Goal: Task Accomplishment & Management: Use online tool/utility

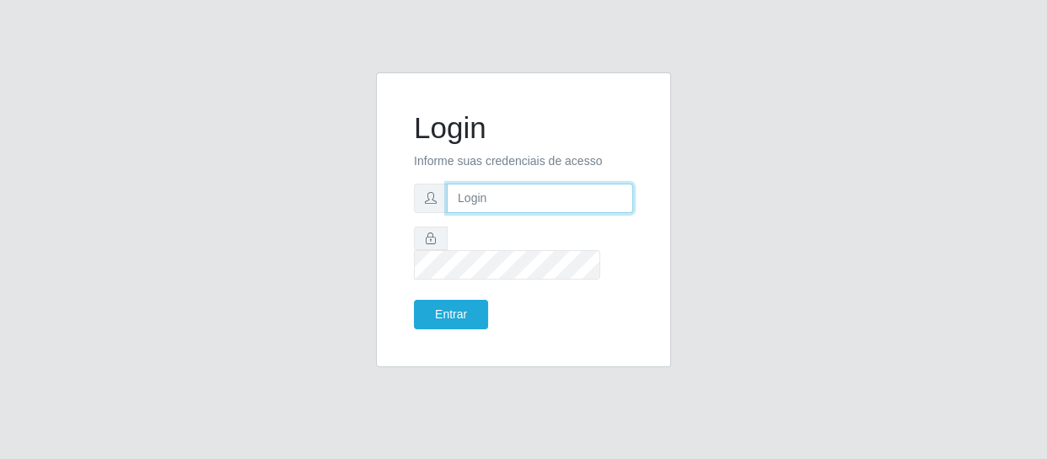
click at [467, 213] on input "text" at bounding box center [540, 198] width 186 height 29
type input "[EMAIL_ADDRESS][DOMAIN_NAME]"
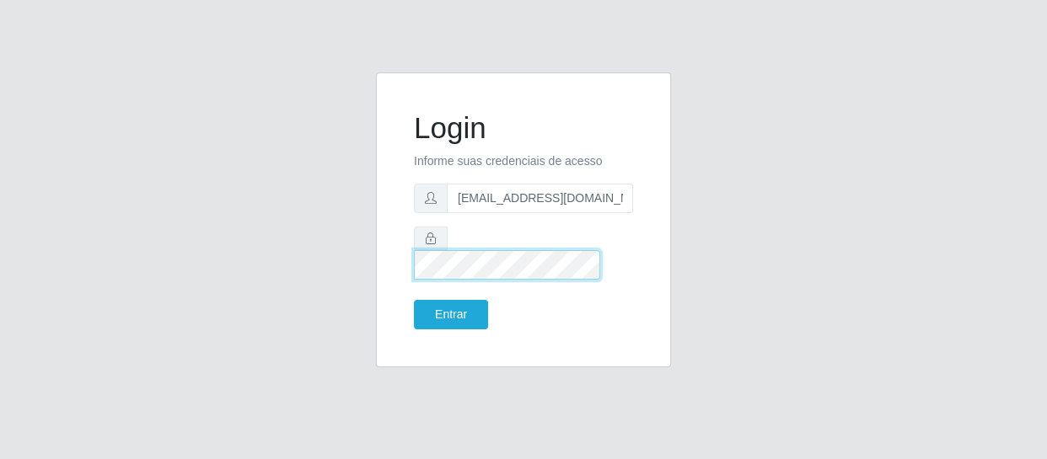
click at [414, 300] on button "Entrar" at bounding box center [451, 314] width 74 height 29
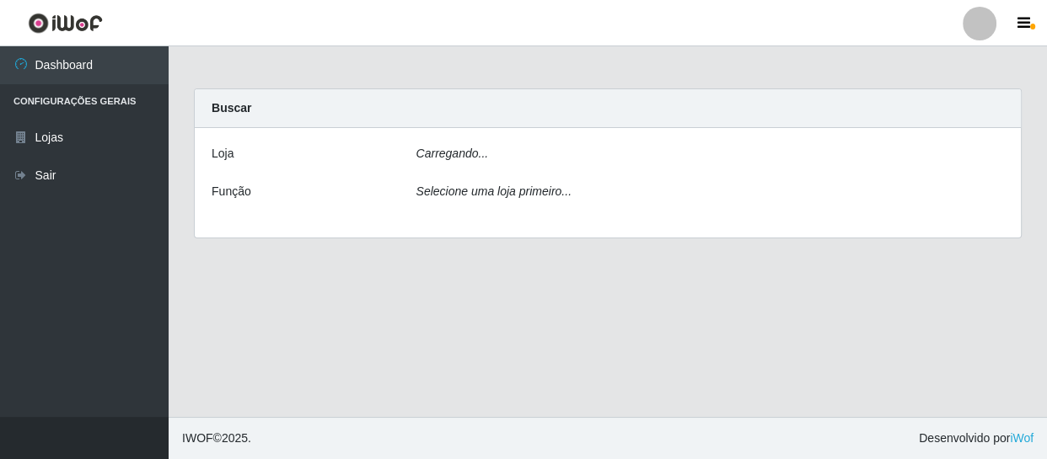
click at [446, 317] on main "Carregando... Buscar [PERSON_NAME]... Função Selecione uma loja primeiro..." at bounding box center [608, 231] width 878 height 371
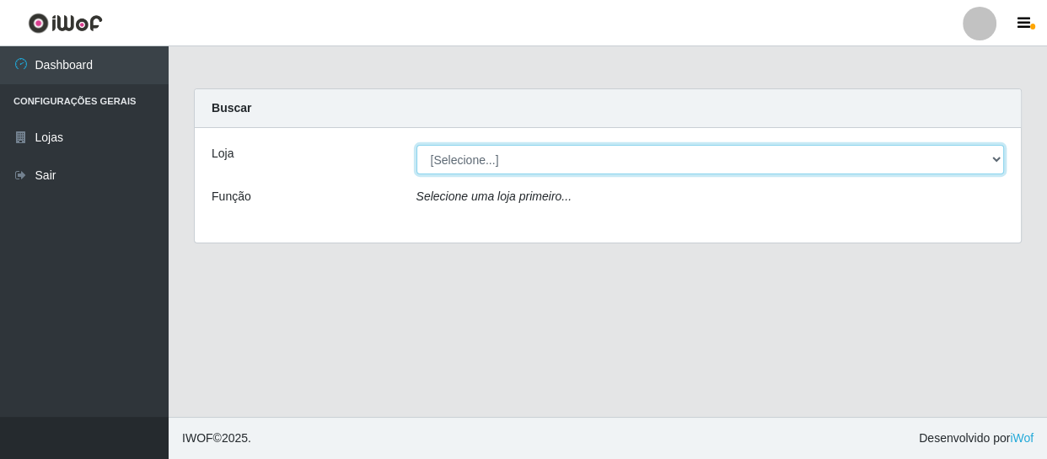
click at [997, 156] on select "[Selecione...] SuperFácil Atacado - São Gonçalo do Amarante" at bounding box center [710, 159] width 588 height 29
select select "408"
click at [416, 145] on select "[Selecione...] SuperFácil Atacado - São Gonçalo do Amarante" at bounding box center [710, 159] width 588 height 29
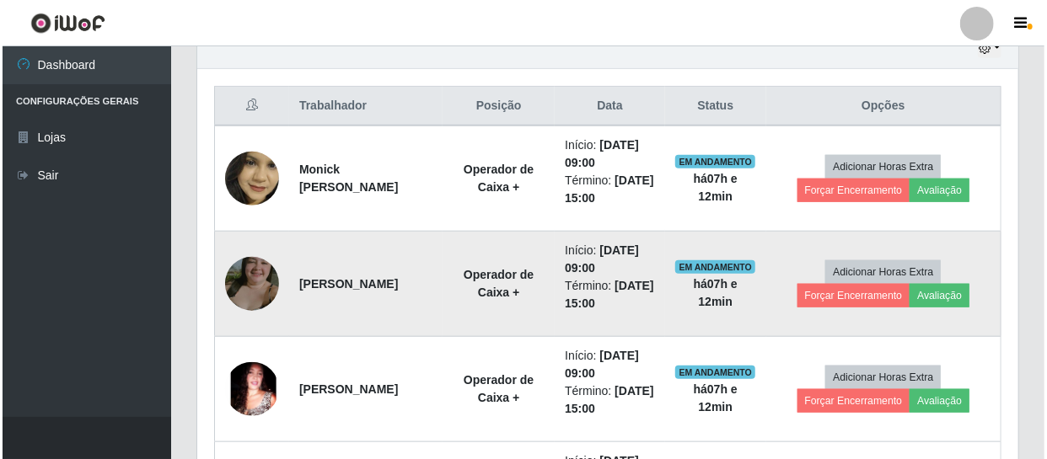
scroll to position [689, 0]
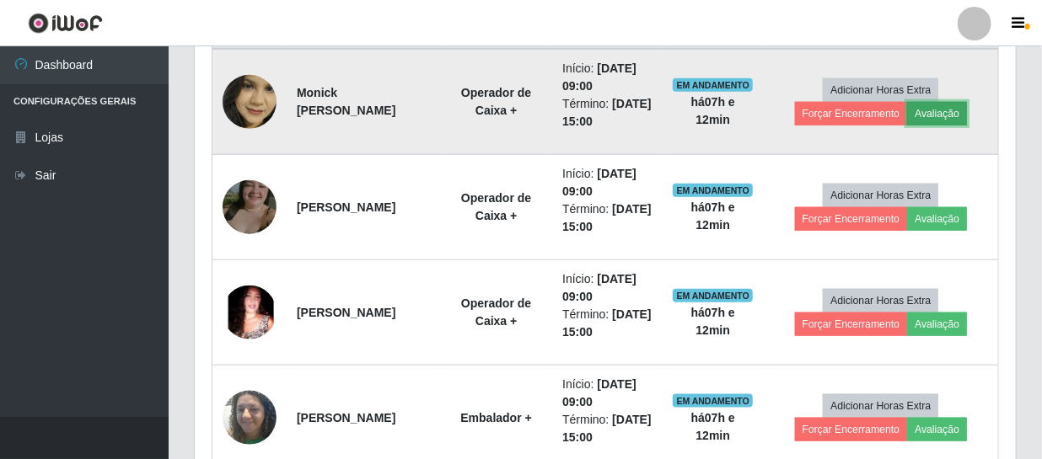
click at [935, 110] on button "Avaliação" at bounding box center [937, 114] width 60 height 24
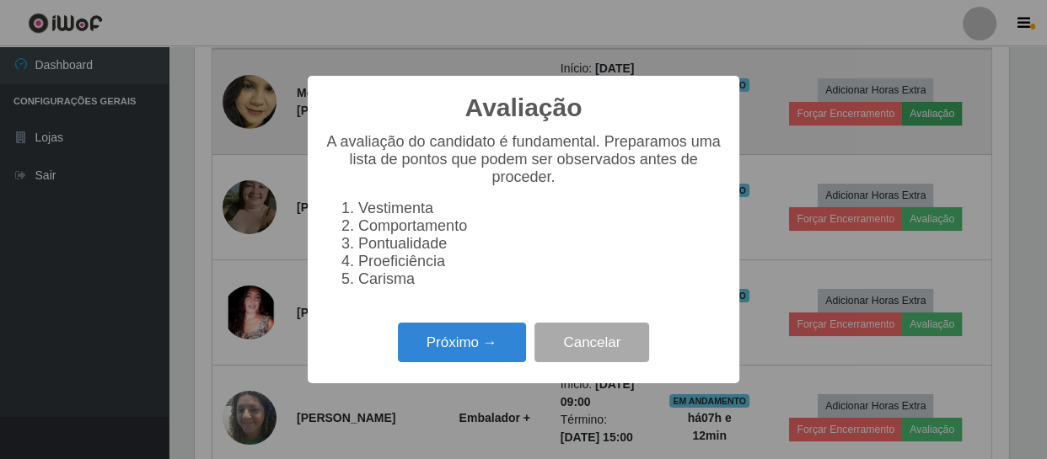
scroll to position [350, 813]
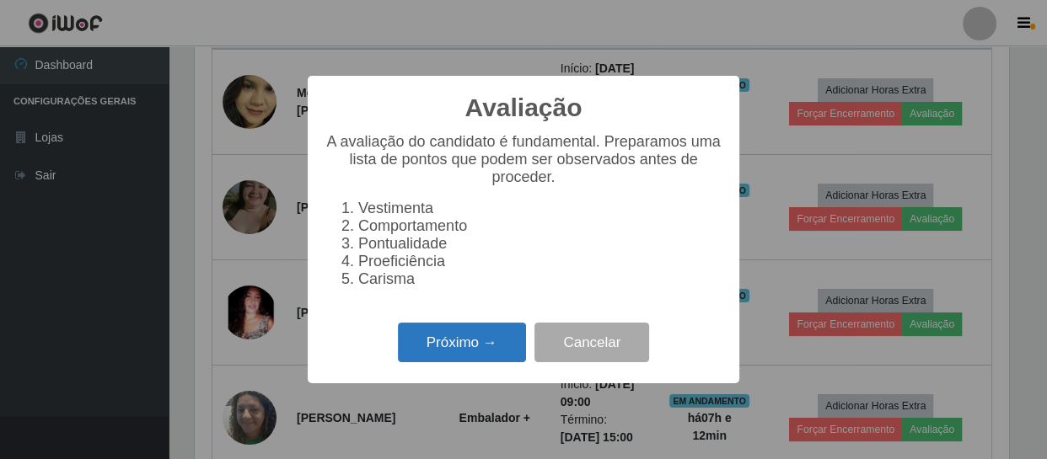
click at [481, 350] on button "Próximo →" at bounding box center [462, 343] width 128 height 40
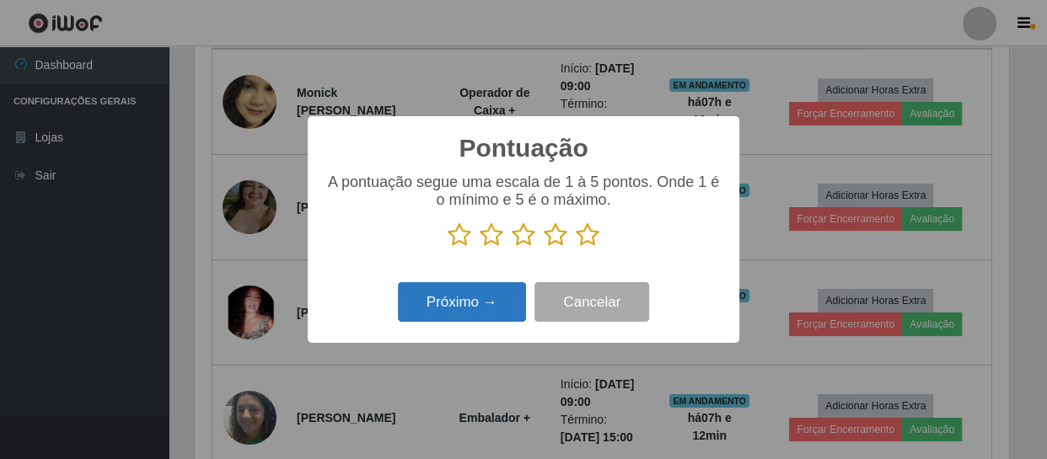
scroll to position [842400, 841935]
click at [581, 234] on icon at bounding box center [588, 234] width 24 height 25
click at [576, 248] on input "radio" at bounding box center [576, 248] width 0 height 0
click at [478, 292] on button "Próximo →" at bounding box center [462, 302] width 128 height 40
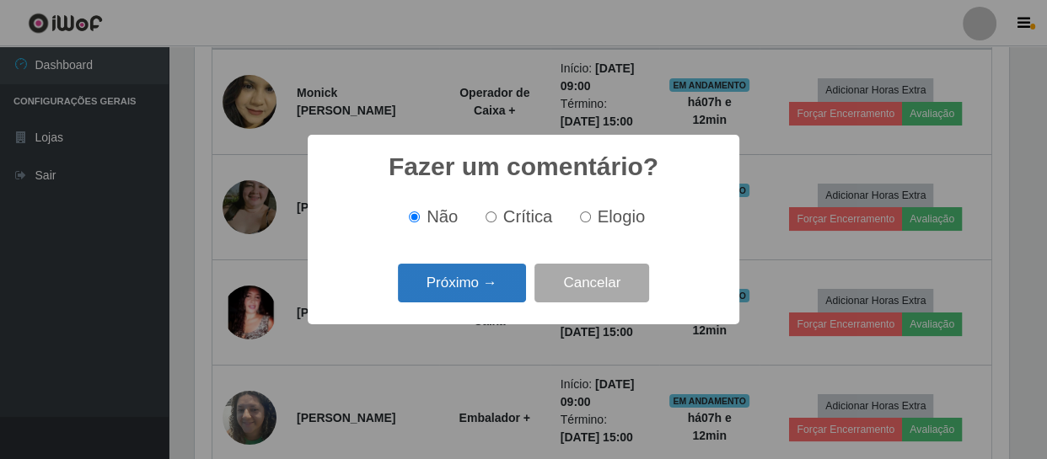
click at [480, 294] on button "Próximo →" at bounding box center [462, 284] width 128 height 40
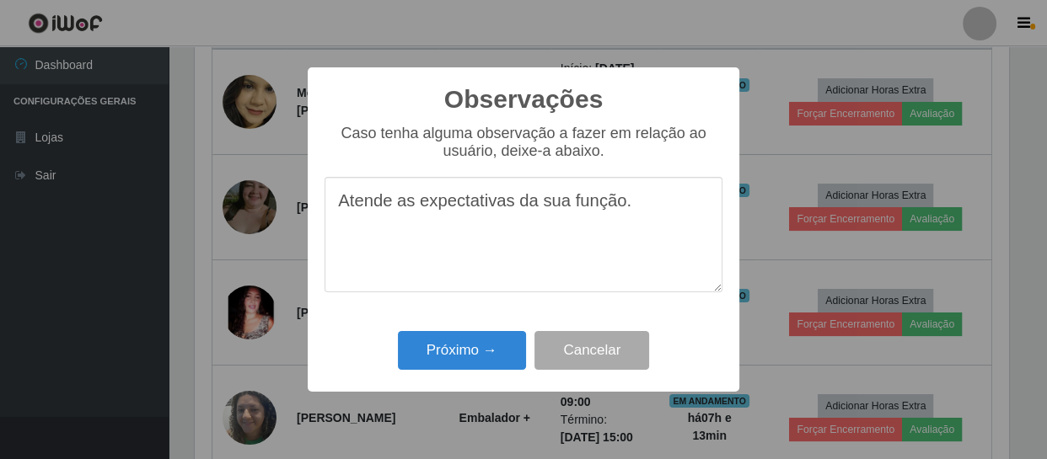
drag, startPoint x: 631, startPoint y: 213, endPoint x: 332, endPoint y: 228, distance: 299.5
click at [332, 228] on textarea "Atende as expectativas da sua função." at bounding box center [523, 234] width 398 height 115
click at [649, 219] on textarea "Atende as expectativas da sua função." at bounding box center [523, 234] width 398 height 115
type textarea "Atende as expectativas da sua função."
click at [499, 342] on button "Próximo →" at bounding box center [462, 351] width 128 height 40
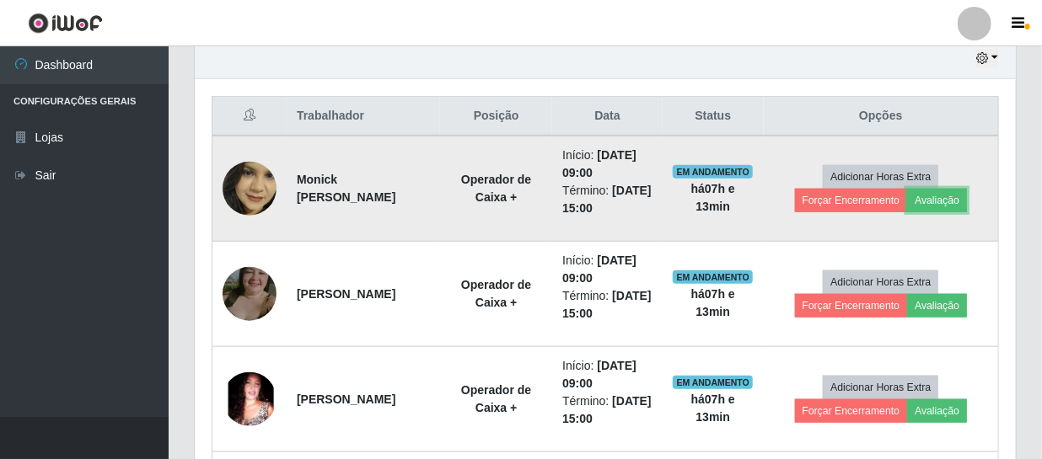
scroll to position [689, 0]
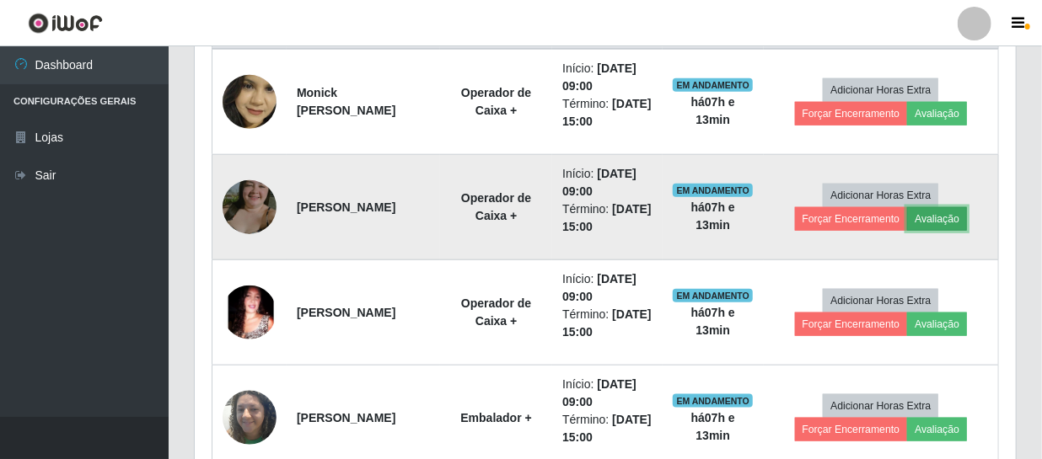
click at [939, 219] on button "Avaliação" at bounding box center [937, 219] width 60 height 24
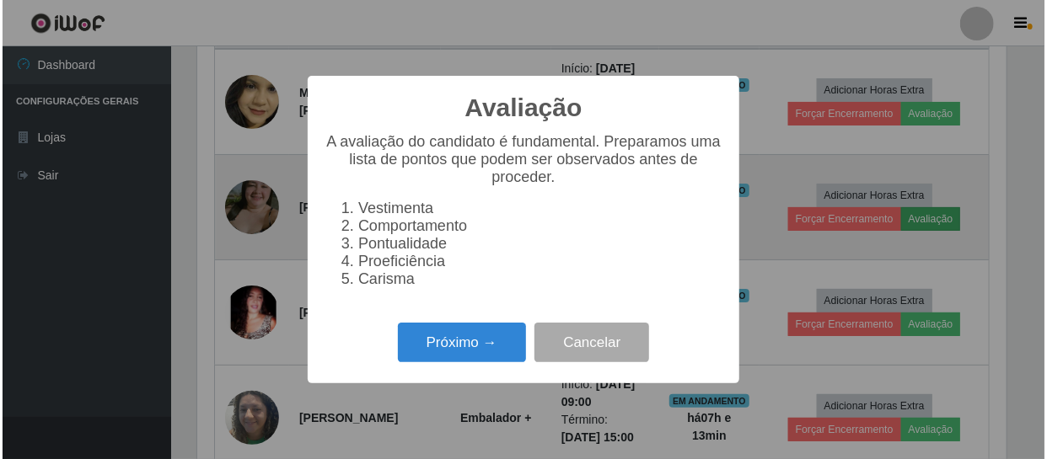
scroll to position [350, 813]
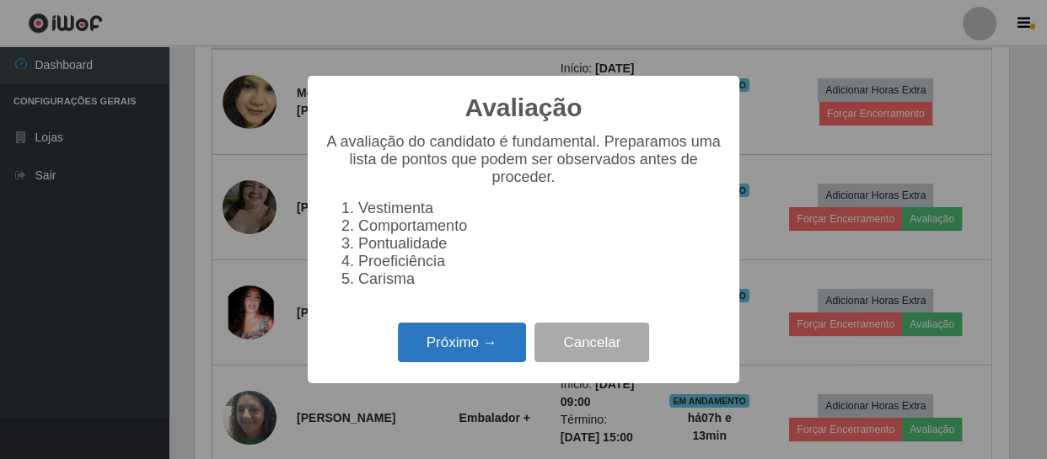
click at [486, 357] on button "Próximo →" at bounding box center [462, 343] width 128 height 40
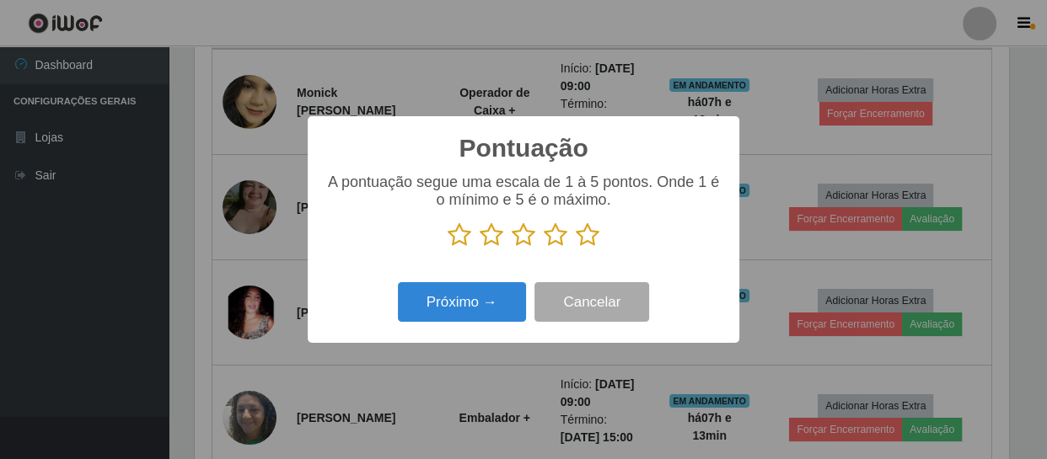
click at [587, 236] on icon at bounding box center [588, 234] width 24 height 25
click at [576, 248] on input "radio" at bounding box center [576, 248] width 0 height 0
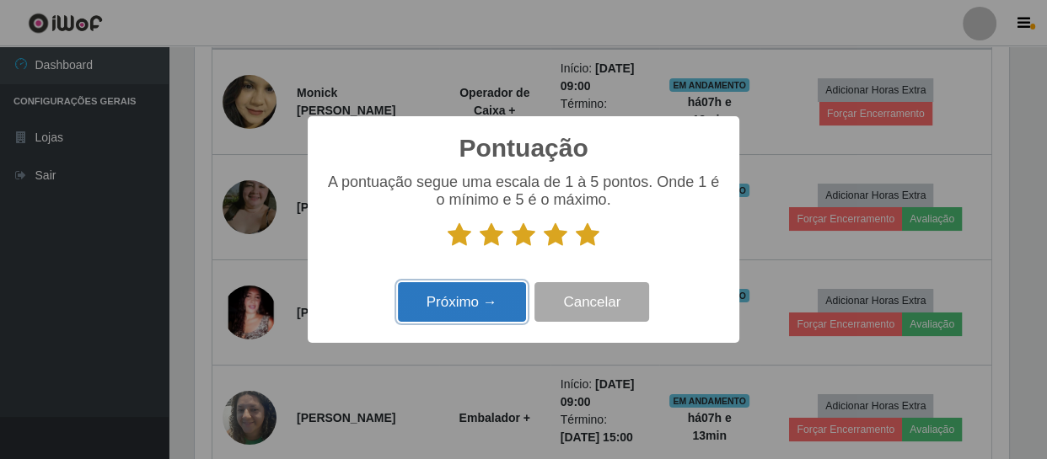
click at [480, 291] on button "Próximo →" at bounding box center [462, 302] width 128 height 40
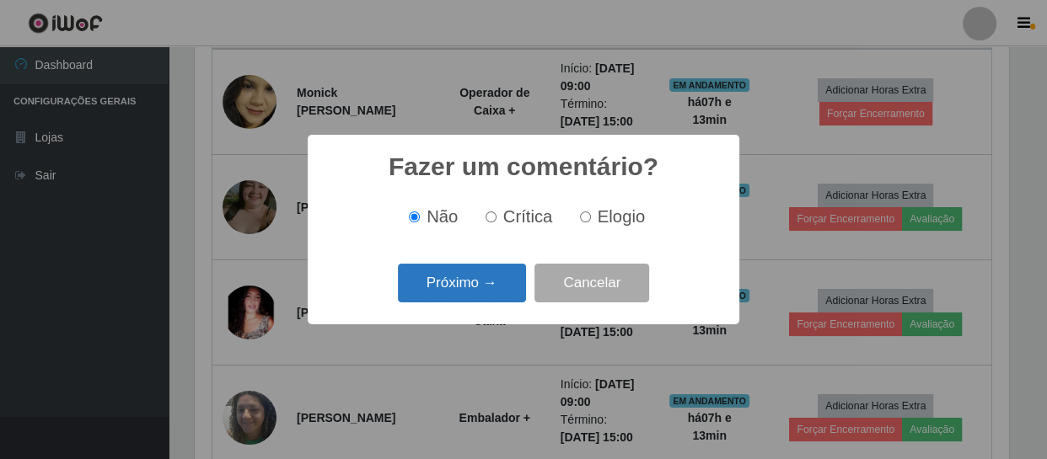
click at [494, 279] on button "Próximo →" at bounding box center [462, 284] width 128 height 40
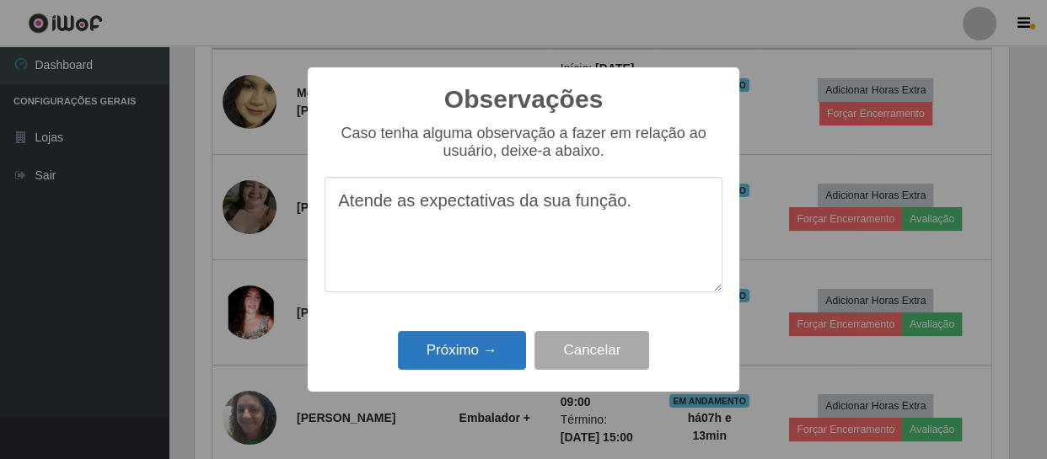
type textarea "Atende as expectativas da sua função."
click at [471, 357] on button "Próximo →" at bounding box center [462, 351] width 128 height 40
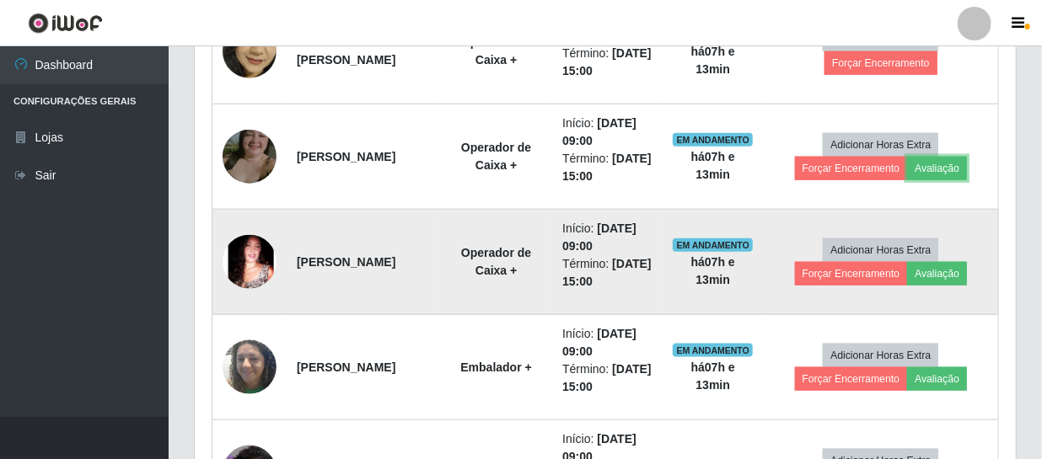
scroll to position [766, 0]
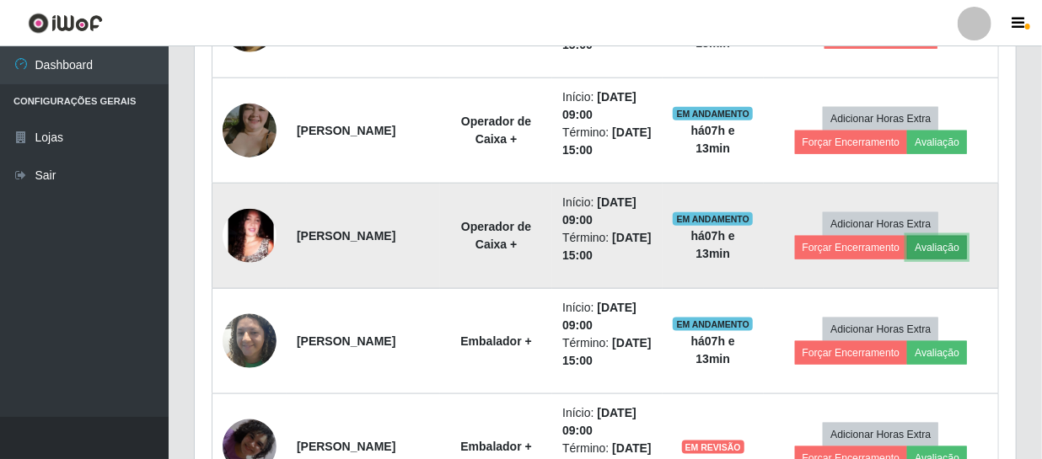
click at [951, 247] on button "Avaliação" at bounding box center [937, 248] width 60 height 24
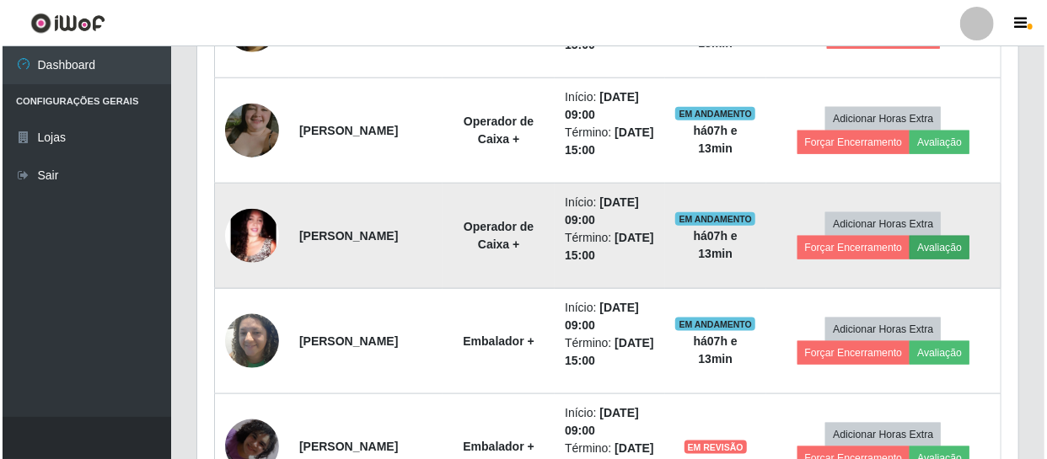
scroll to position [350, 813]
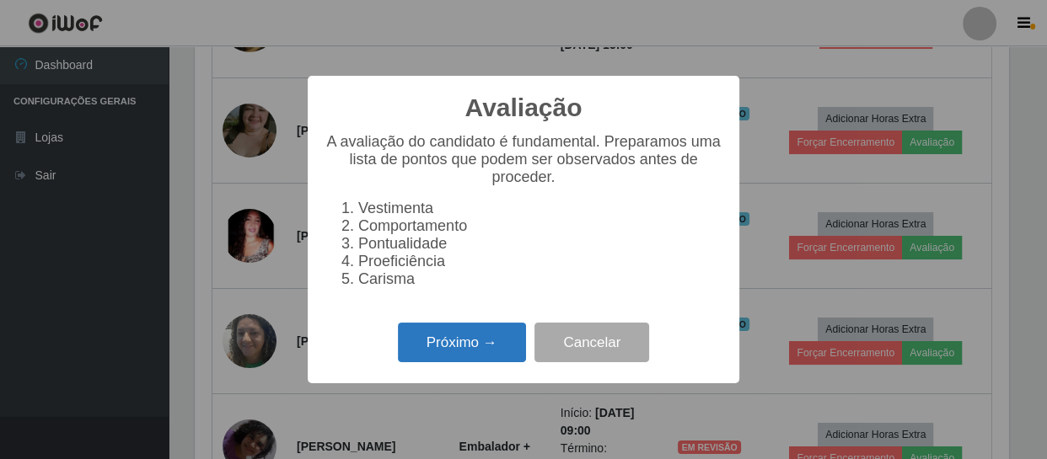
click at [468, 348] on button "Próximo →" at bounding box center [462, 343] width 128 height 40
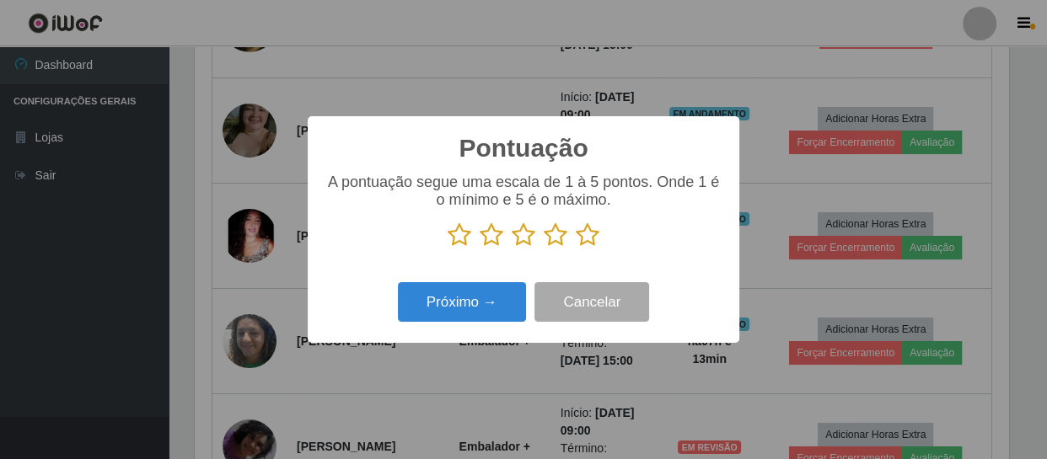
click at [584, 236] on icon at bounding box center [588, 234] width 24 height 25
click at [576, 248] on input "radio" at bounding box center [576, 248] width 0 height 0
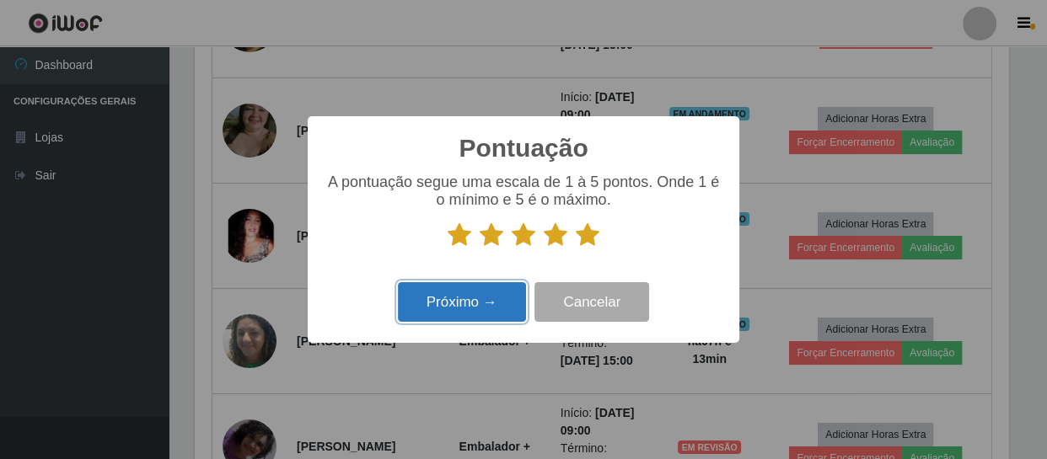
click at [473, 293] on button "Próximo →" at bounding box center [462, 302] width 128 height 40
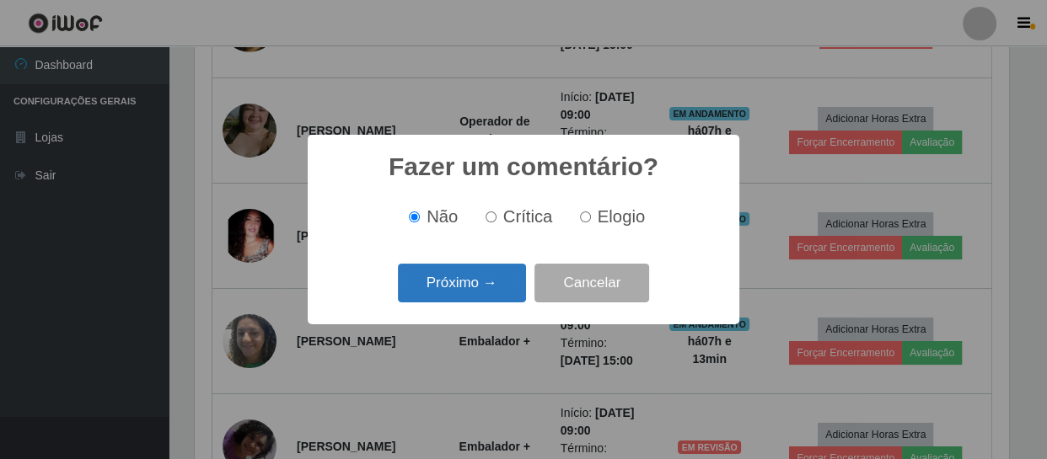
click at [473, 292] on button "Próximo →" at bounding box center [462, 284] width 128 height 40
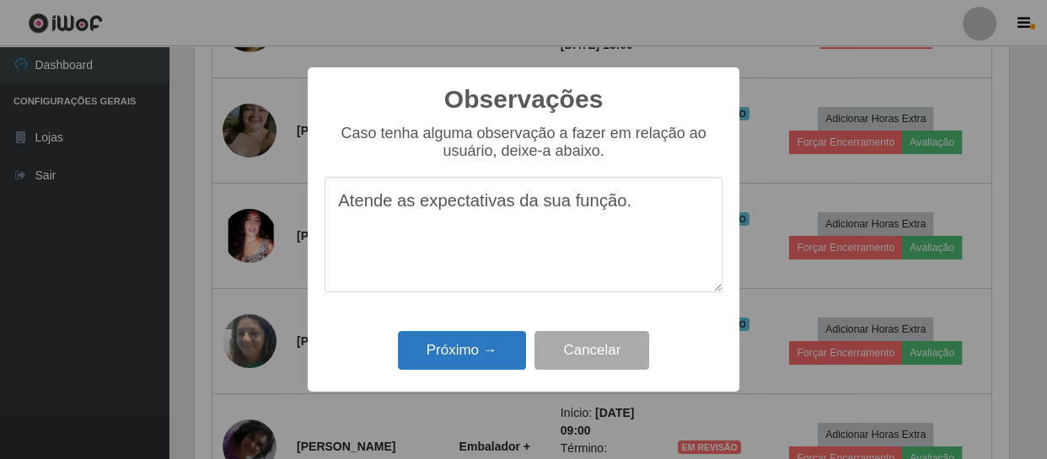
type textarea "Atende as expectativas da sua função."
click at [452, 346] on button "Próximo →" at bounding box center [462, 351] width 128 height 40
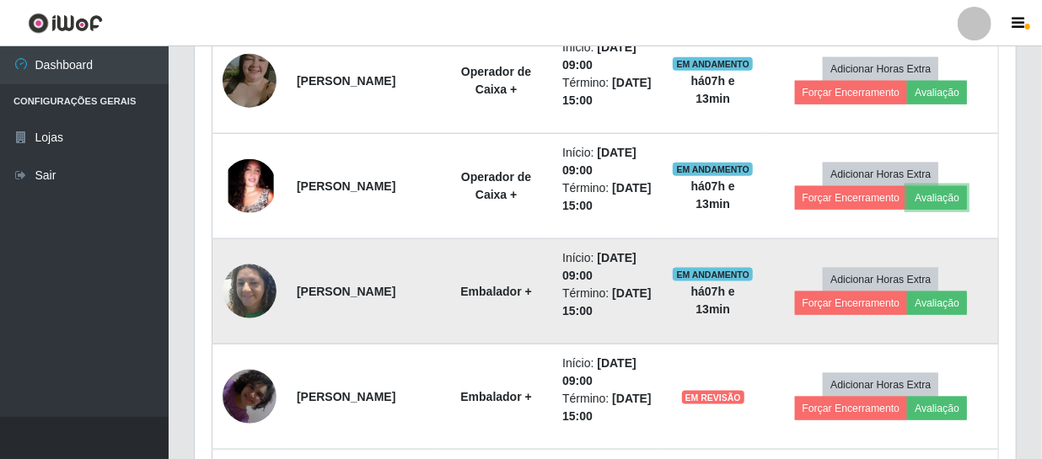
scroll to position [843, 0]
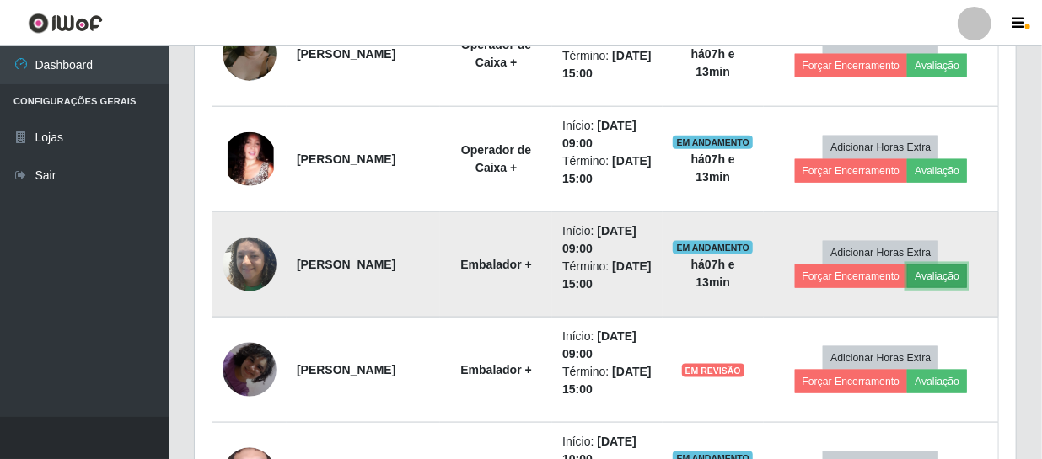
click at [961, 271] on button "Avaliação" at bounding box center [937, 277] width 60 height 24
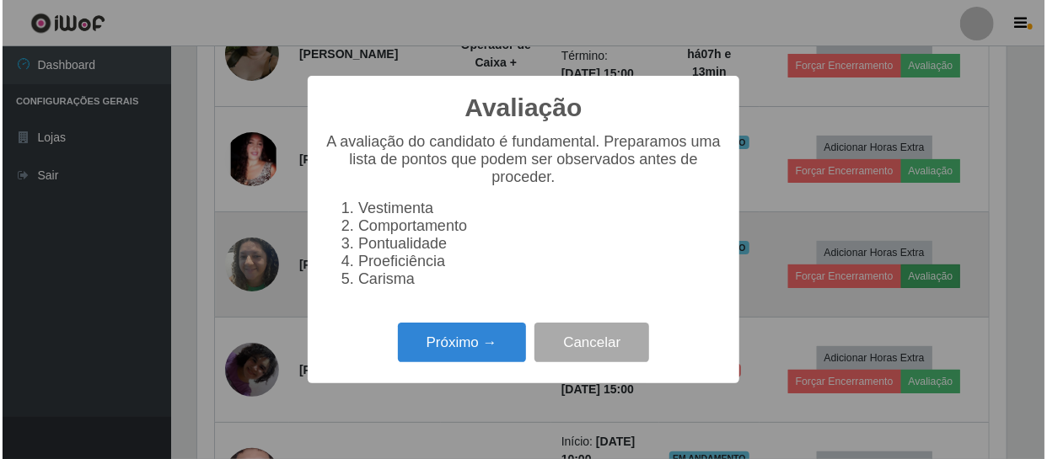
scroll to position [350, 813]
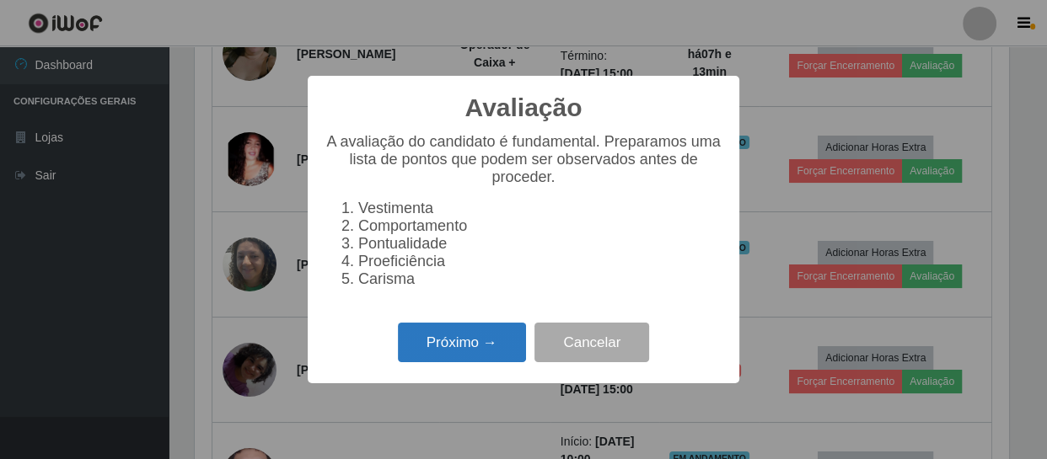
click at [485, 362] on button "Próximo →" at bounding box center [462, 343] width 128 height 40
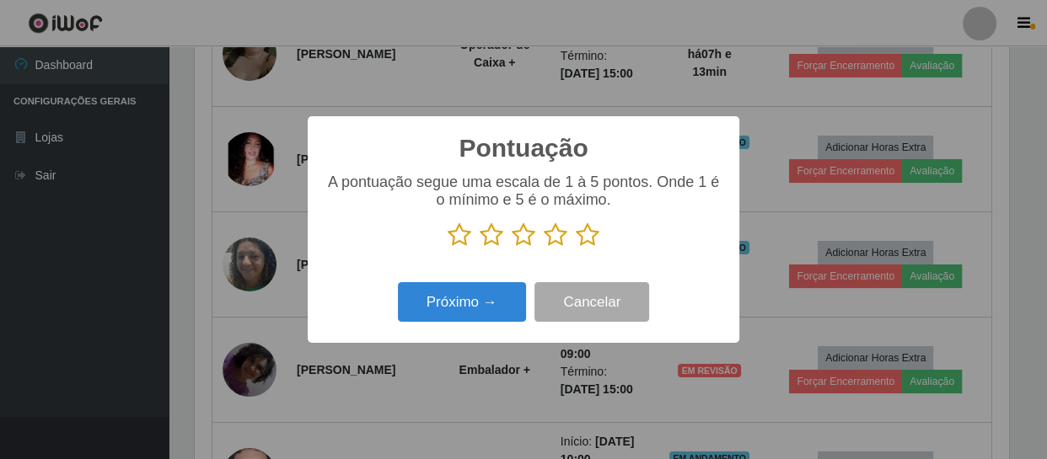
scroll to position [842400, 841935]
click at [590, 246] on icon at bounding box center [588, 234] width 24 height 25
click at [576, 248] on input "radio" at bounding box center [576, 248] width 0 height 0
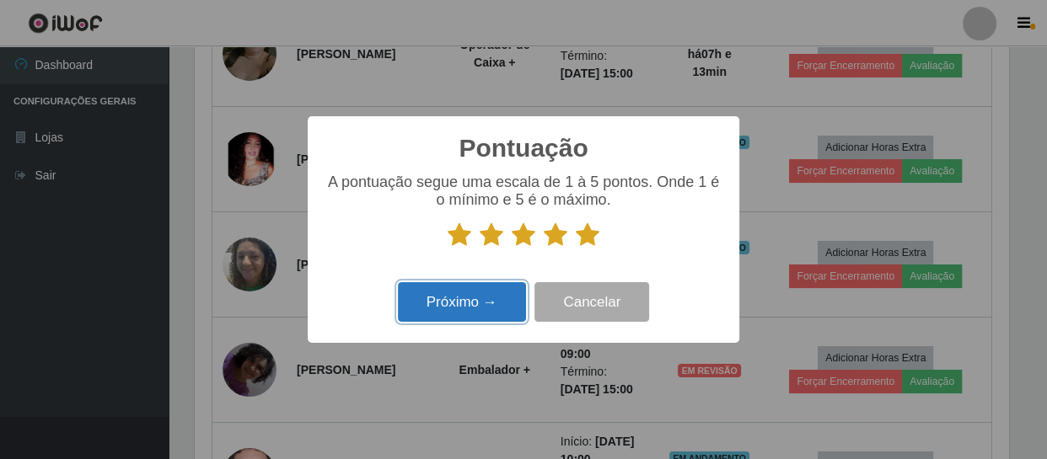
click at [512, 301] on button "Próximo →" at bounding box center [462, 302] width 128 height 40
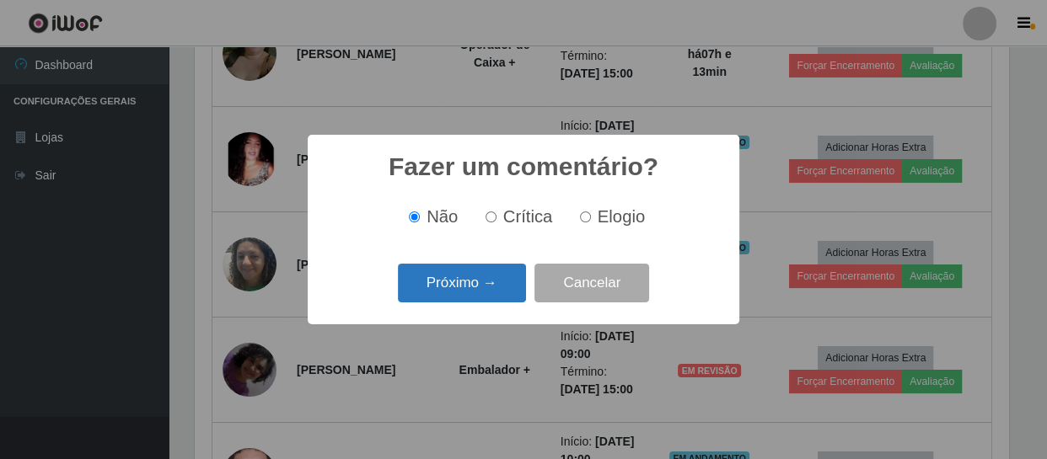
click at [497, 287] on button "Próximo →" at bounding box center [462, 284] width 128 height 40
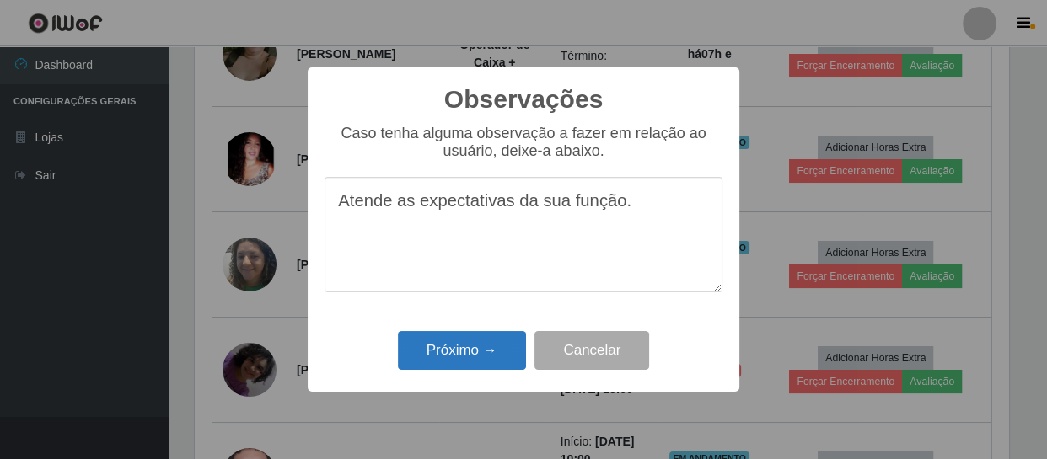
type textarea "Atende as expectativas da sua função."
click at [490, 356] on button "Próximo →" at bounding box center [462, 351] width 128 height 40
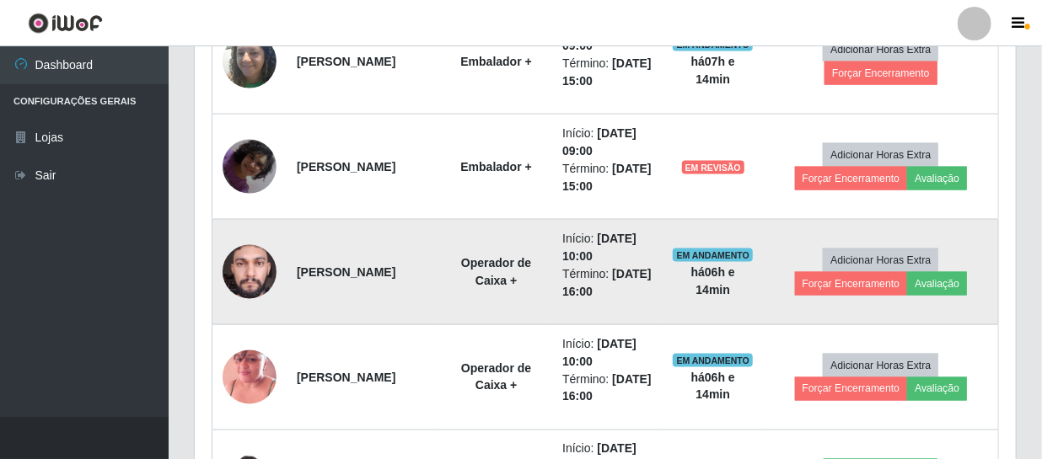
scroll to position [1072, 0]
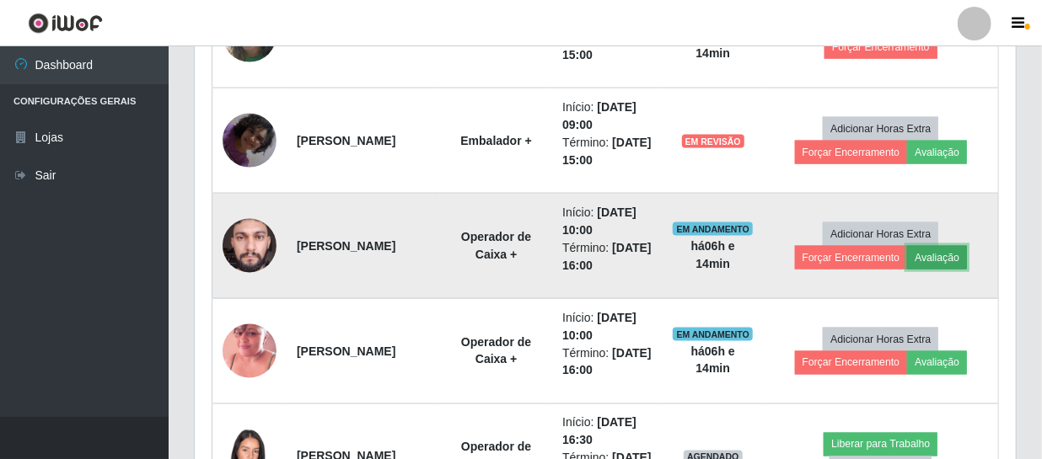
click at [946, 255] on button "Avaliação" at bounding box center [937, 258] width 60 height 24
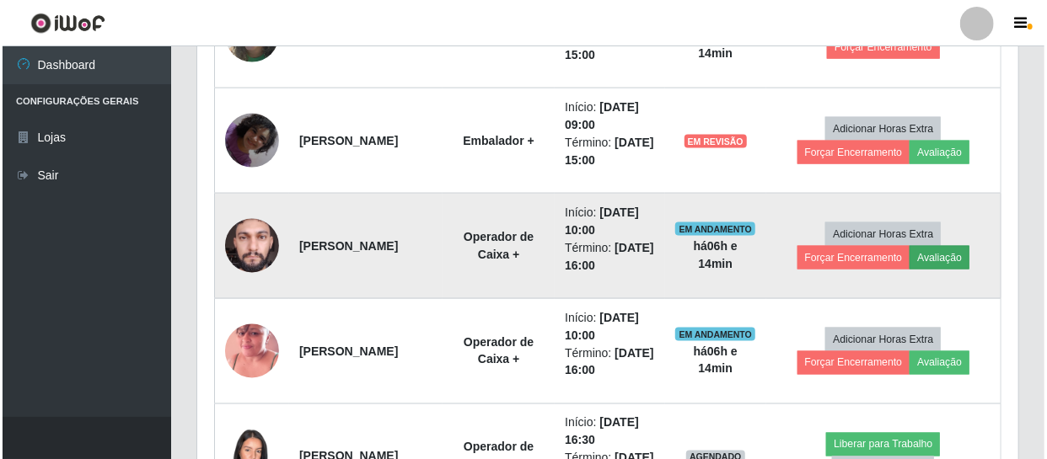
scroll to position [350, 813]
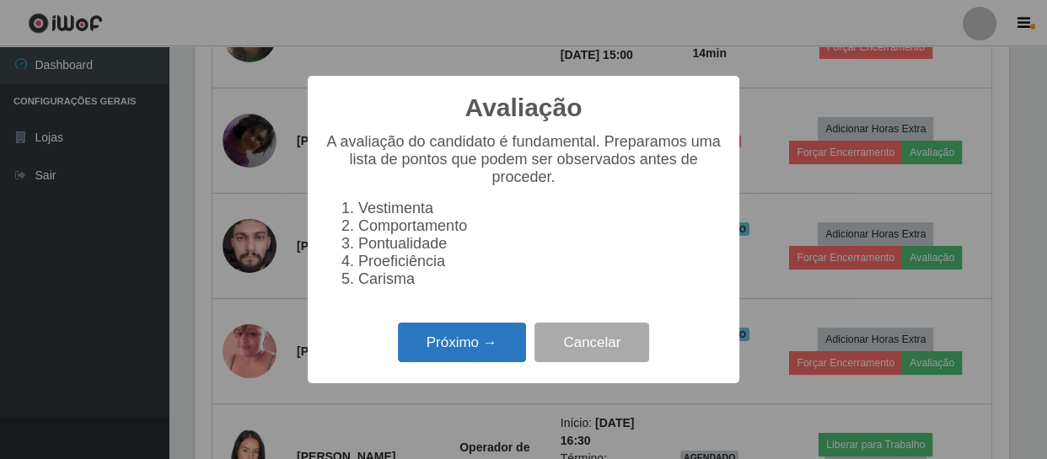
click at [483, 342] on button "Próximo →" at bounding box center [462, 343] width 128 height 40
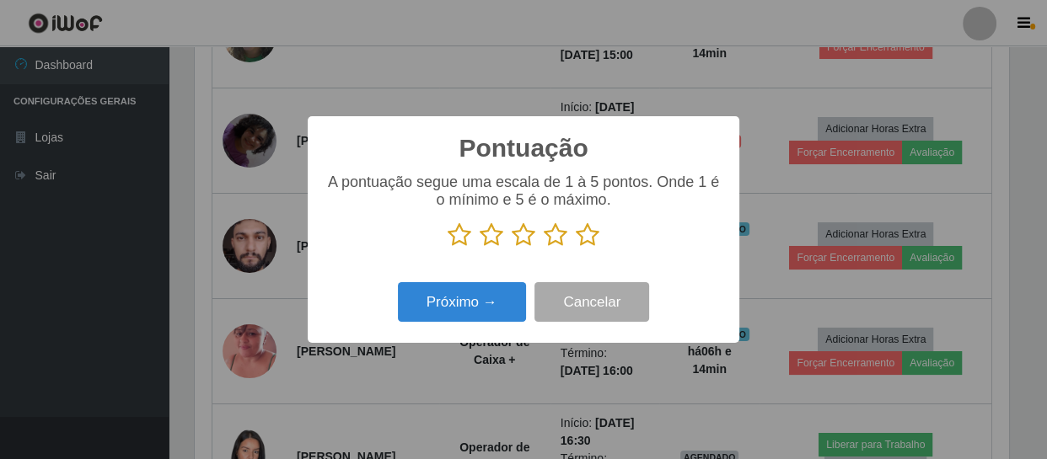
scroll to position [842400, 841935]
click at [581, 236] on icon at bounding box center [588, 234] width 24 height 25
click at [576, 248] on input "radio" at bounding box center [576, 248] width 0 height 0
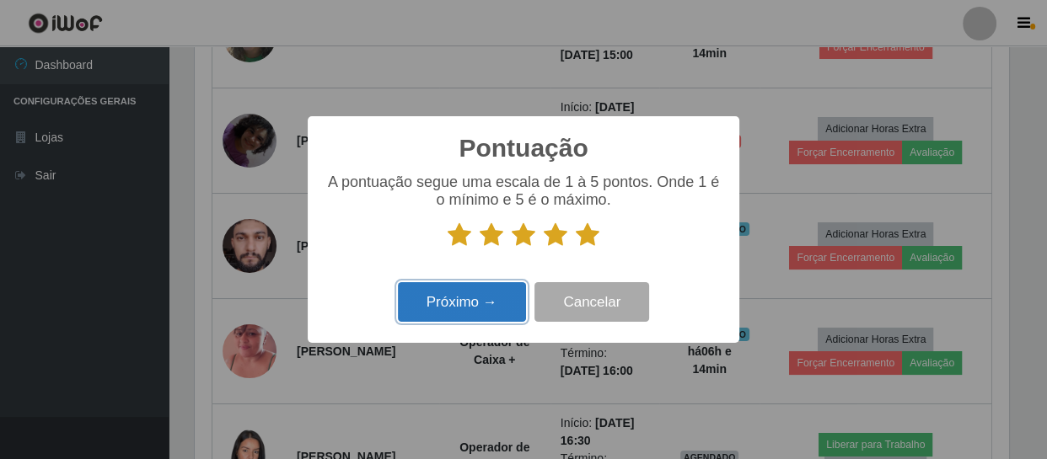
click at [506, 292] on button "Próximo →" at bounding box center [462, 302] width 128 height 40
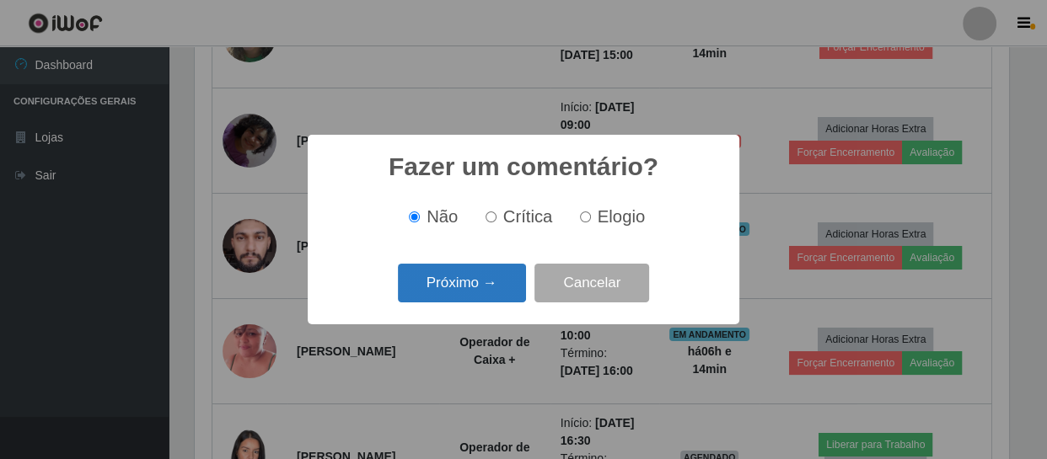
click at [517, 281] on button "Próximo →" at bounding box center [462, 284] width 128 height 40
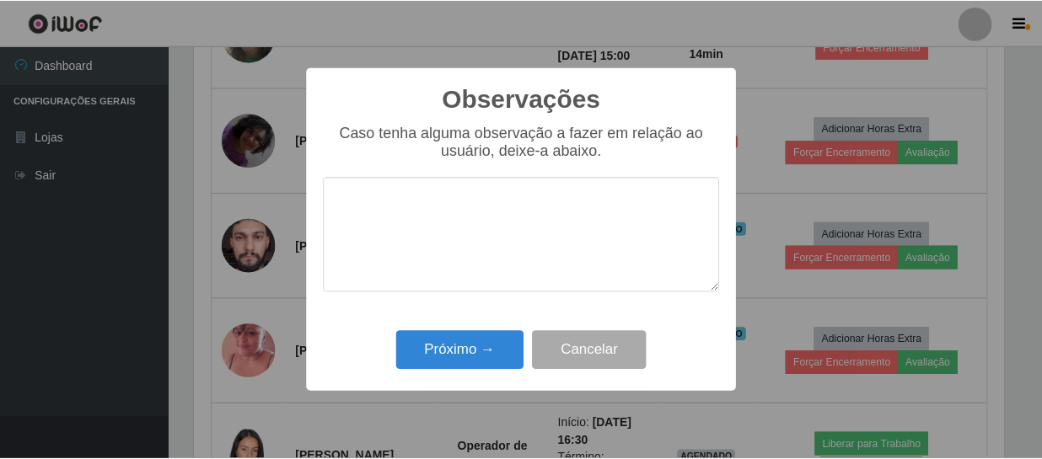
scroll to position [0, 0]
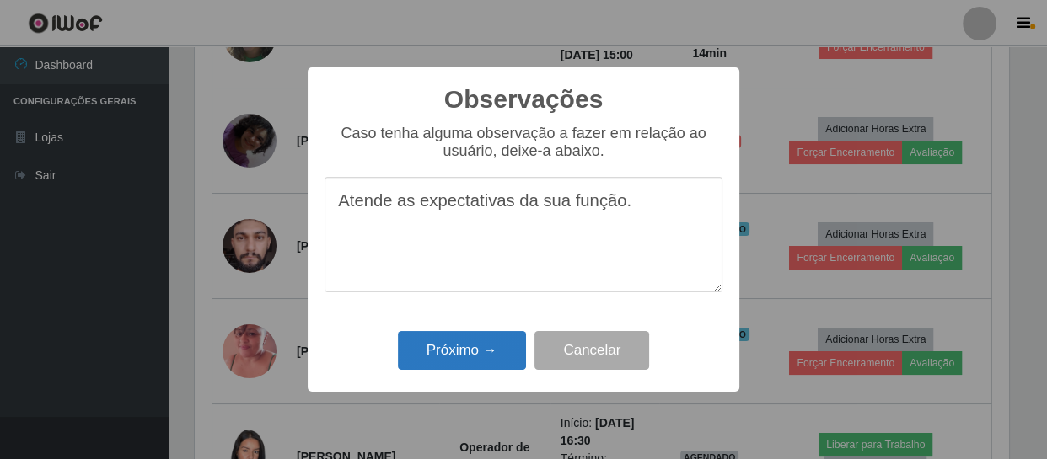
type textarea "Atende as expectativas da sua função."
click at [476, 358] on button "Próximo →" at bounding box center [462, 351] width 128 height 40
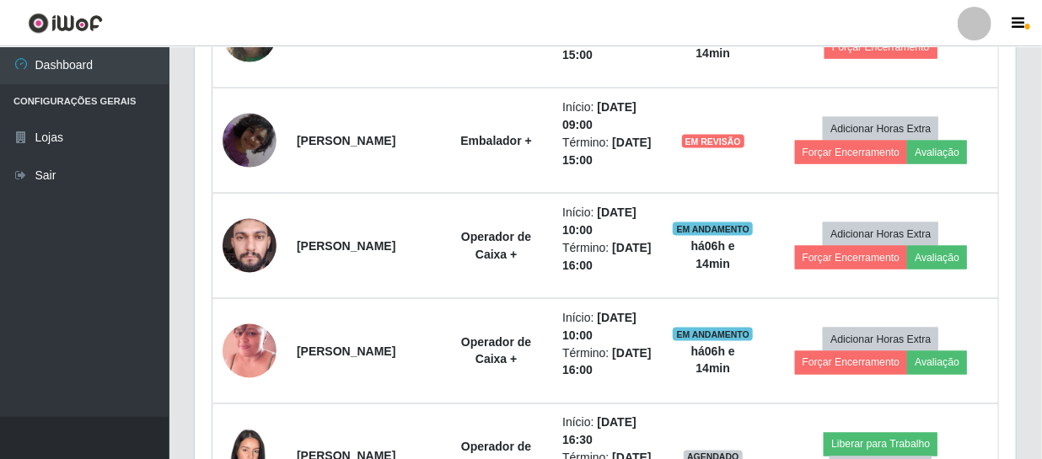
scroll to position [842400, 841928]
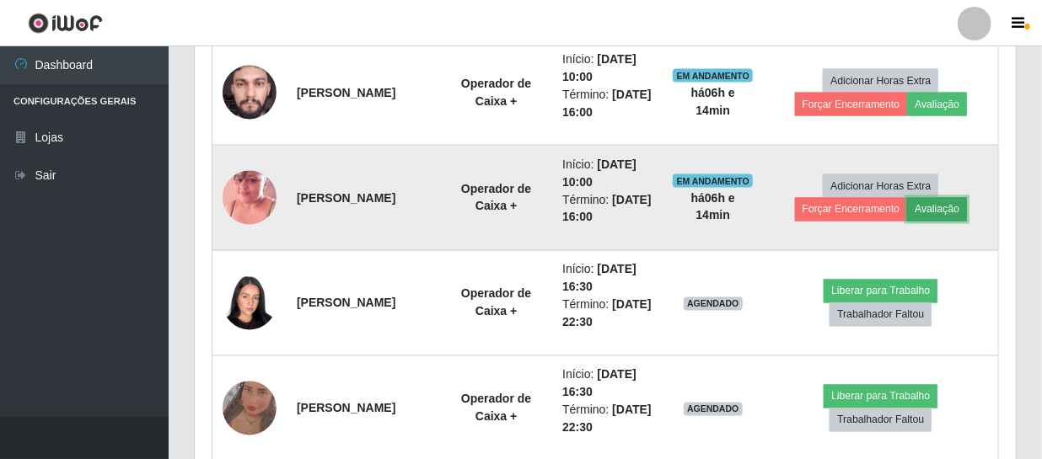
click at [951, 210] on button "Avaliação" at bounding box center [937, 210] width 60 height 24
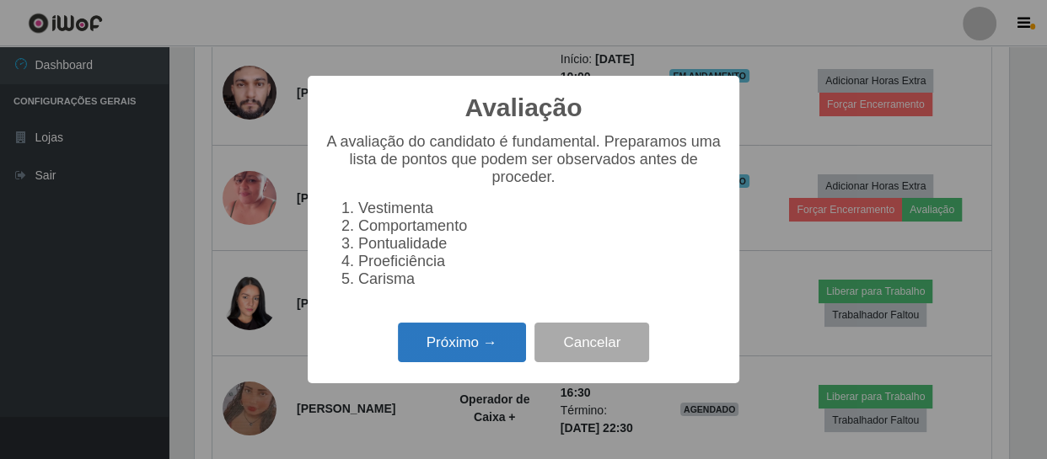
click at [480, 356] on button "Próximo →" at bounding box center [462, 343] width 128 height 40
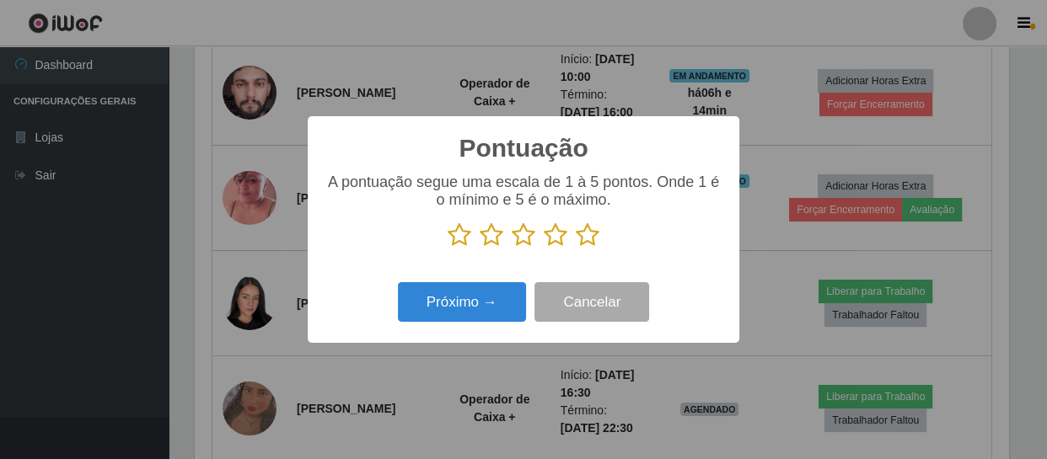
click at [585, 235] on icon at bounding box center [588, 234] width 24 height 25
click at [576, 248] on input "radio" at bounding box center [576, 248] width 0 height 0
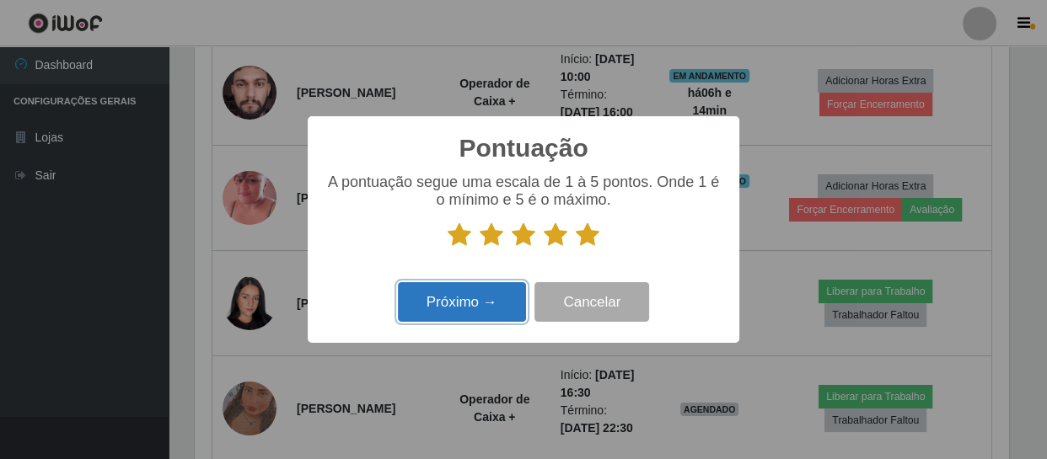
click at [501, 287] on button "Próximo →" at bounding box center [462, 302] width 128 height 40
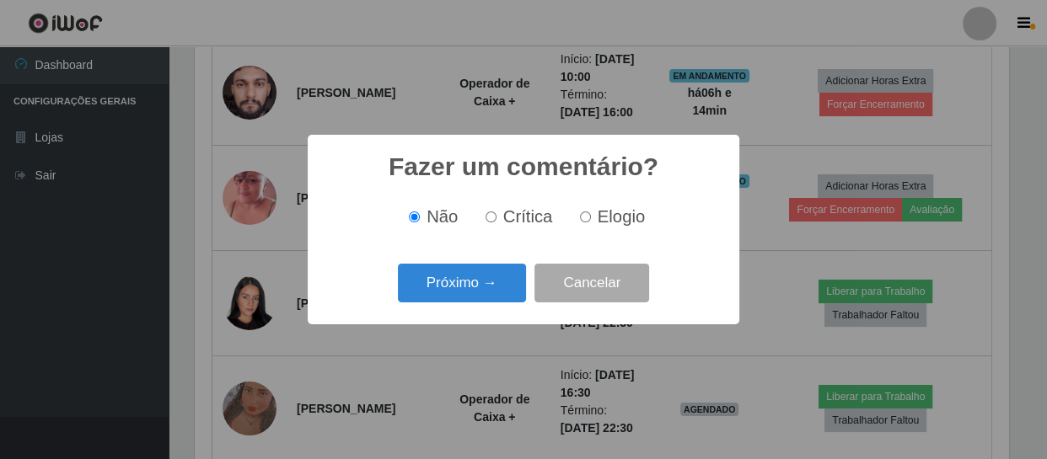
scroll to position [842400, 841935]
click at [504, 278] on button "Próximo →" at bounding box center [462, 284] width 128 height 40
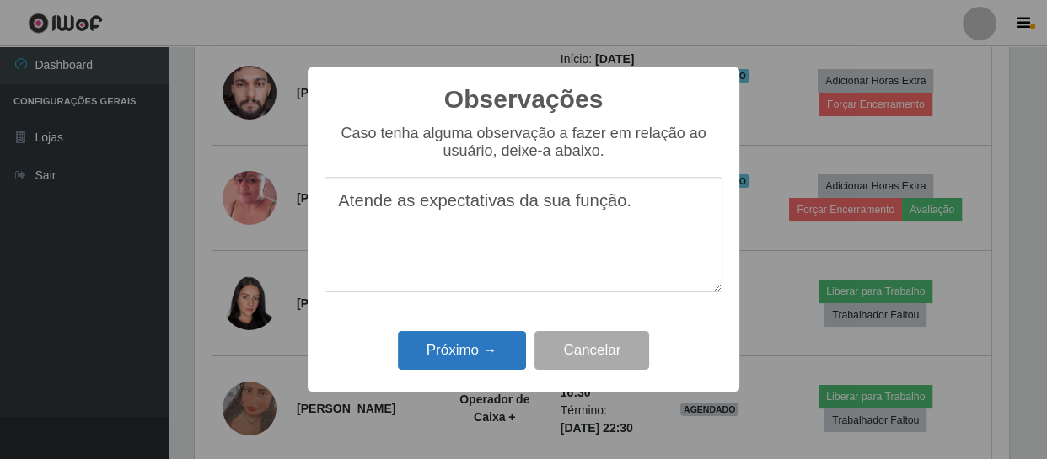
type textarea "Atende as expectativas da sua função."
click at [489, 345] on button "Próximo →" at bounding box center [462, 351] width 128 height 40
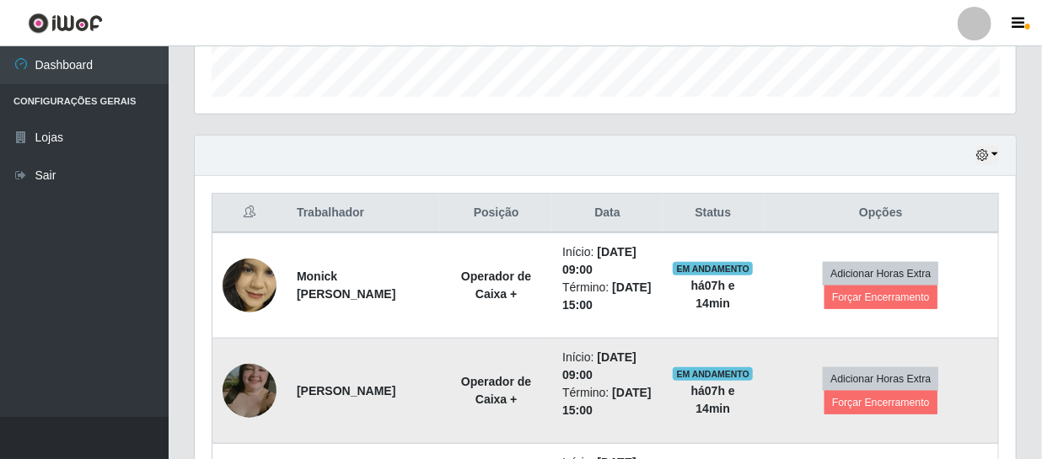
scroll to position [613, 0]
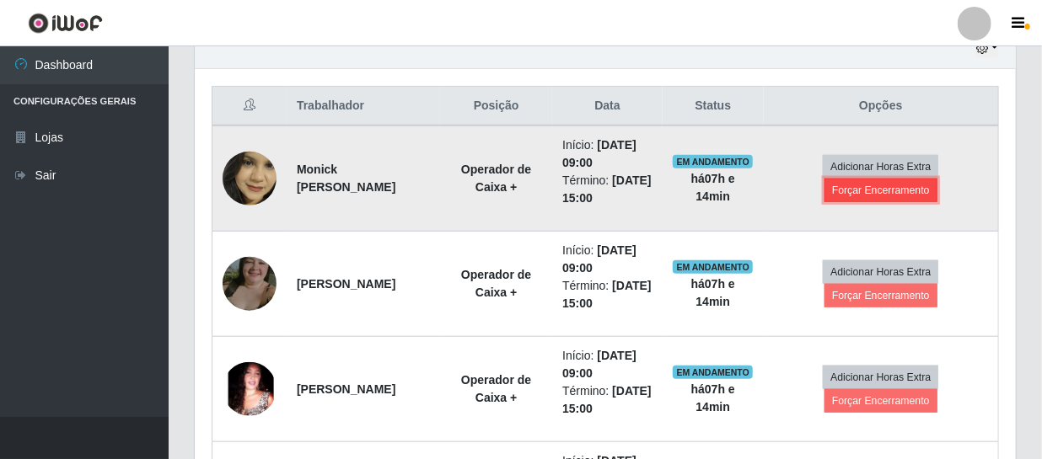
click at [859, 188] on button "Forçar Encerramento" at bounding box center [880, 191] width 113 height 24
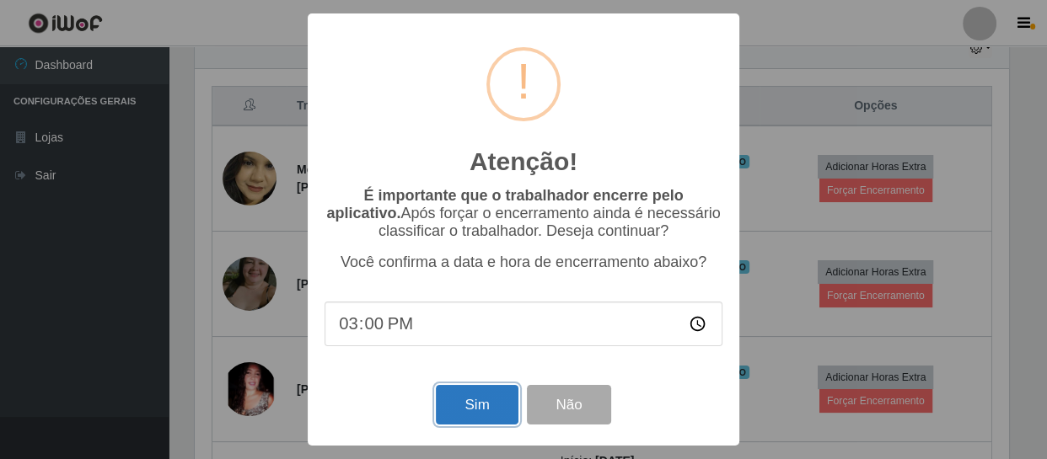
click at [480, 400] on button "Sim" at bounding box center [477, 405] width 82 height 40
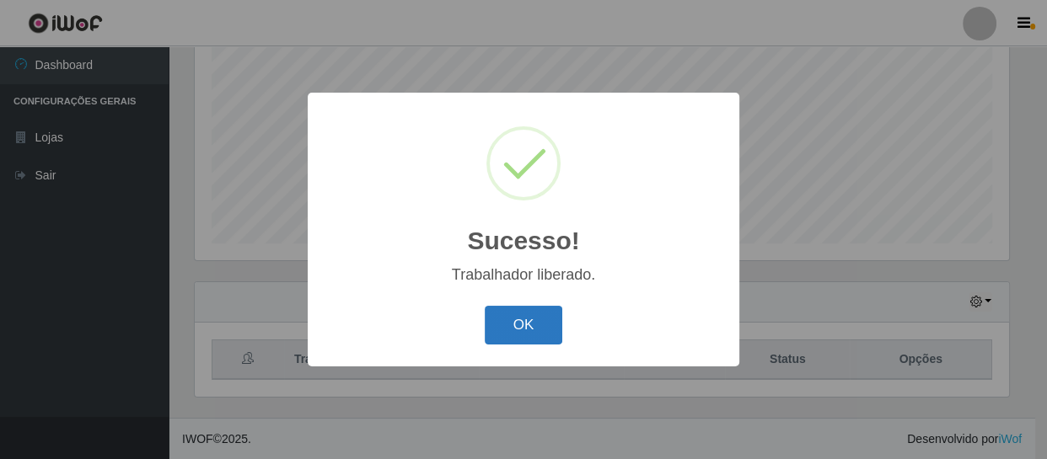
click at [513, 315] on button "OK" at bounding box center [524, 326] width 78 height 40
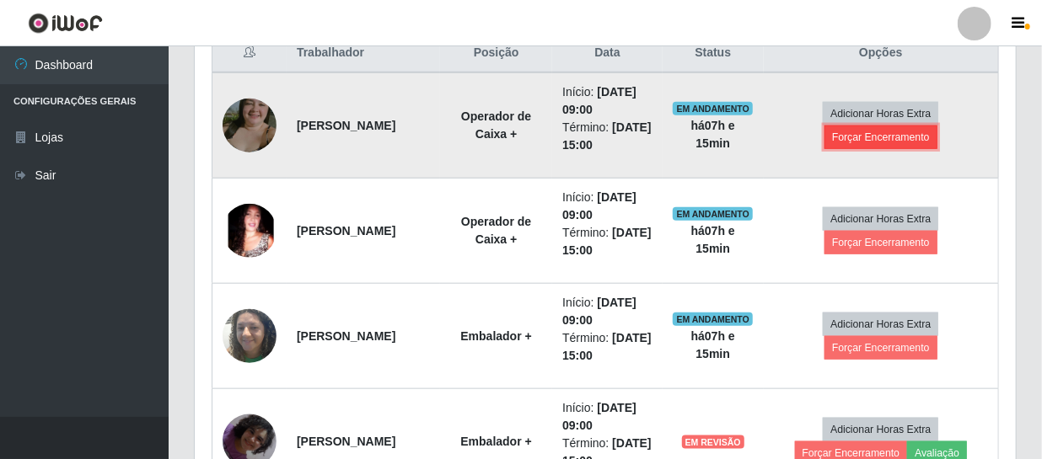
click at [855, 135] on button "Forçar Encerramento" at bounding box center [880, 138] width 113 height 24
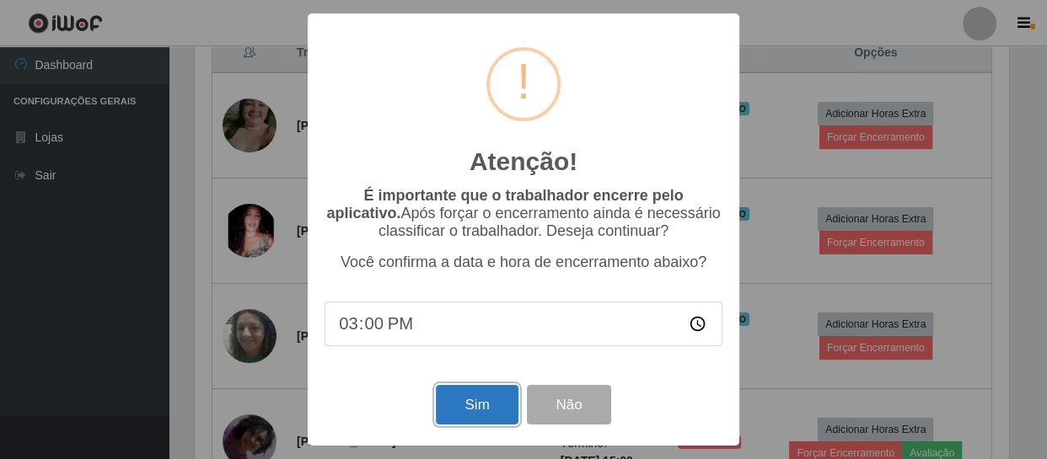
click at [489, 396] on button "Sim" at bounding box center [477, 405] width 82 height 40
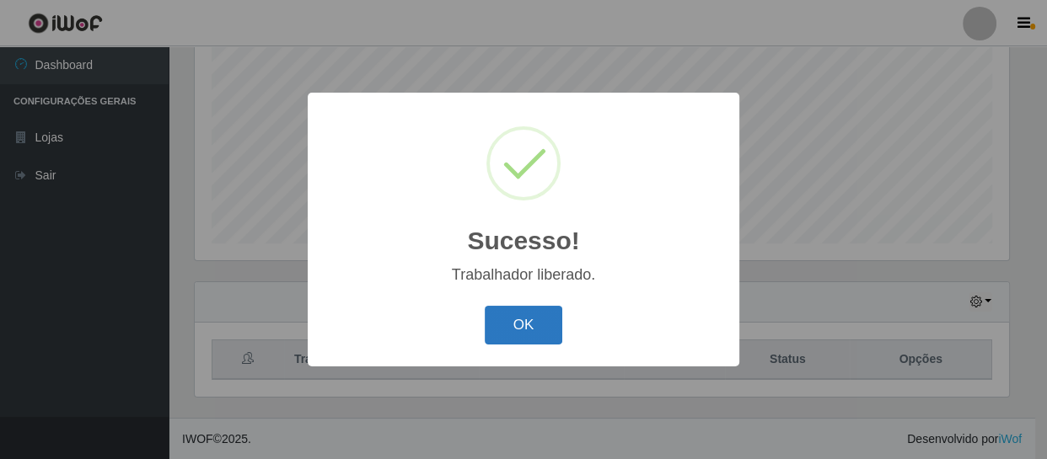
click at [515, 316] on button "OK" at bounding box center [524, 326] width 78 height 40
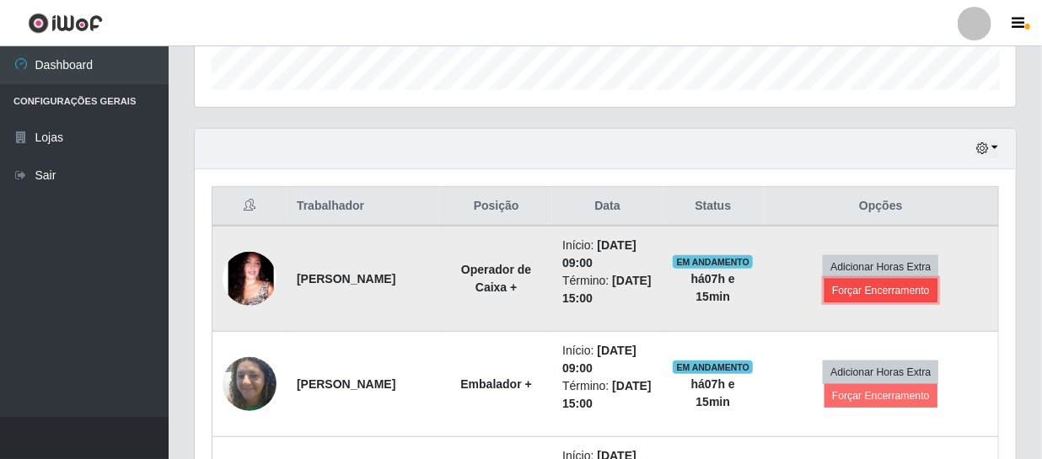
click at [851, 287] on button "Forçar Encerramento" at bounding box center [880, 291] width 113 height 24
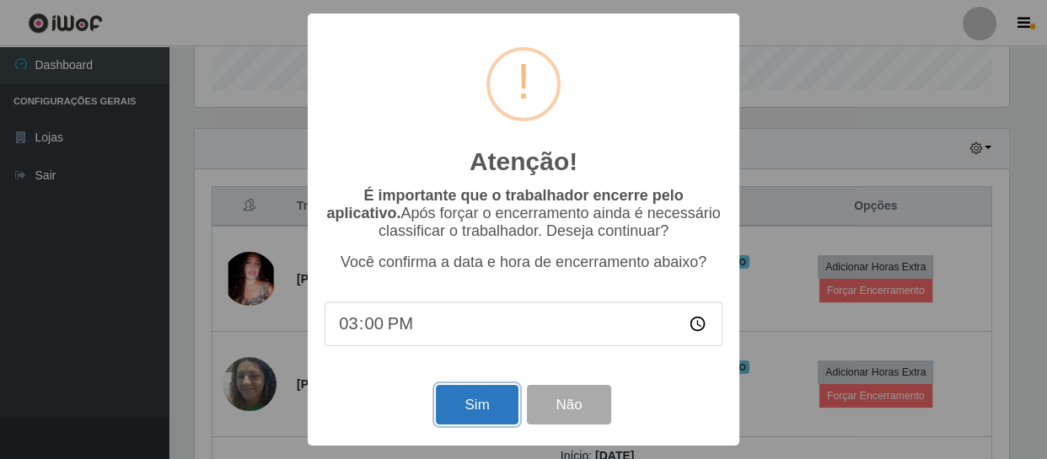
click at [489, 419] on button "Sim" at bounding box center [477, 405] width 82 height 40
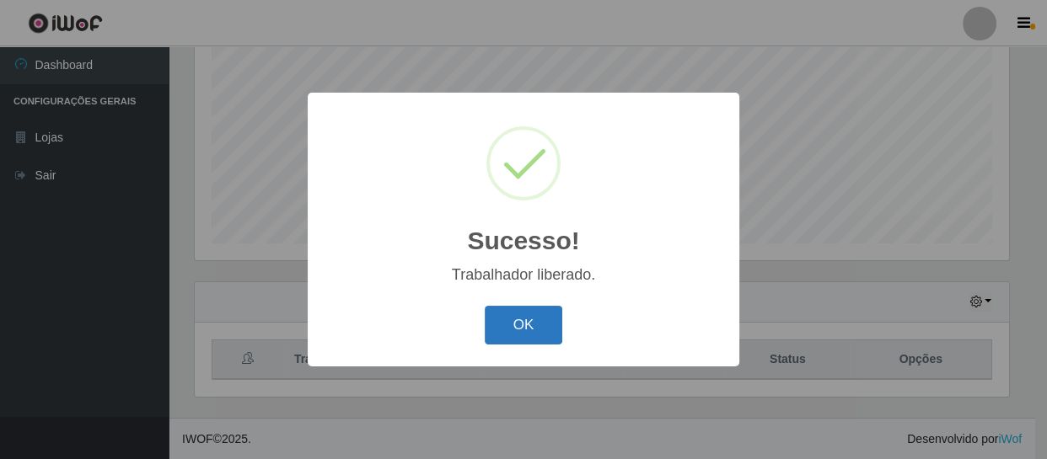
click at [530, 318] on button "OK" at bounding box center [524, 326] width 78 height 40
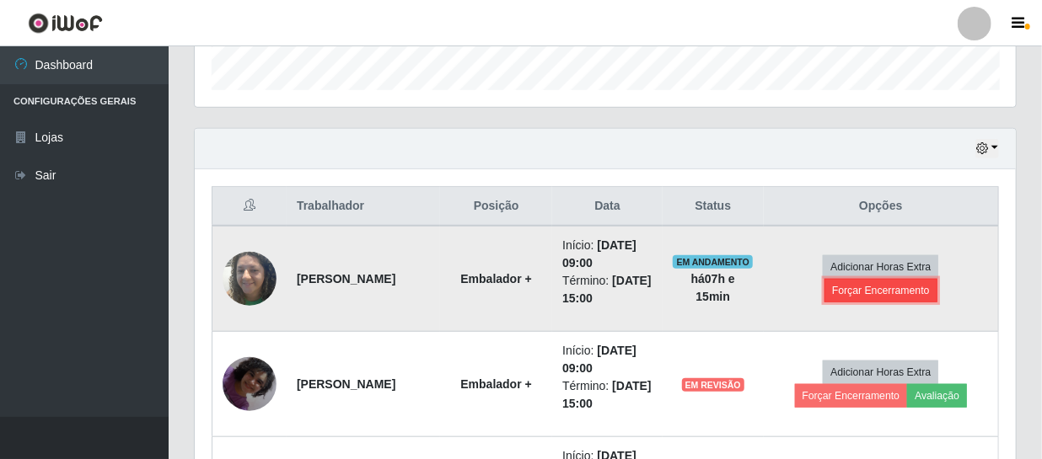
click at [877, 292] on button "Forçar Encerramento" at bounding box center [880, 291] width 113 height 24
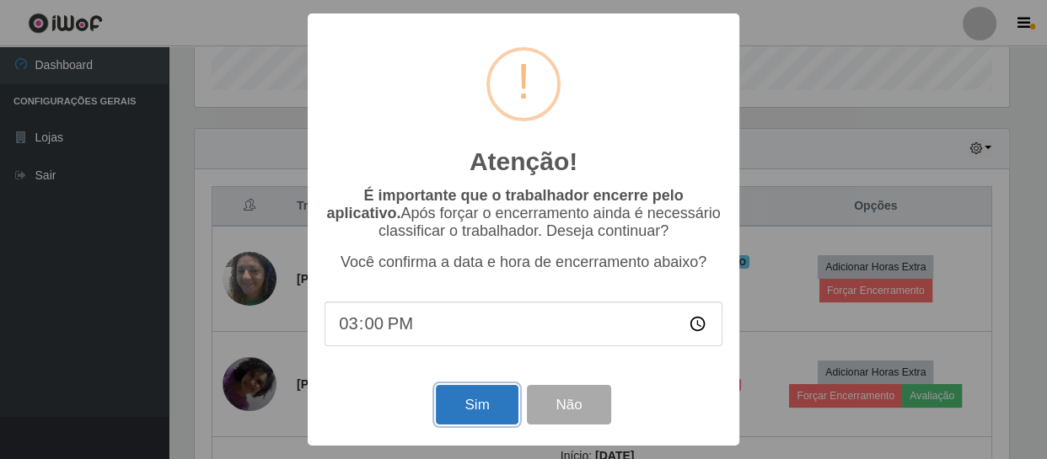
click at [496, 407] on button "Sim" at bounding box center [477, 405] width 82 height 40
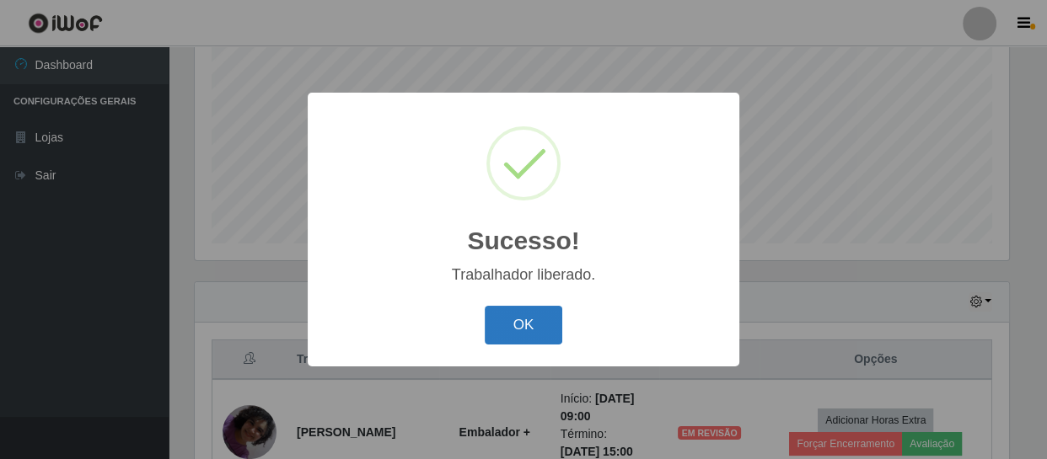
click at [501, 320] on button "OK" at bounding box center [524, 326] width 78 height 40
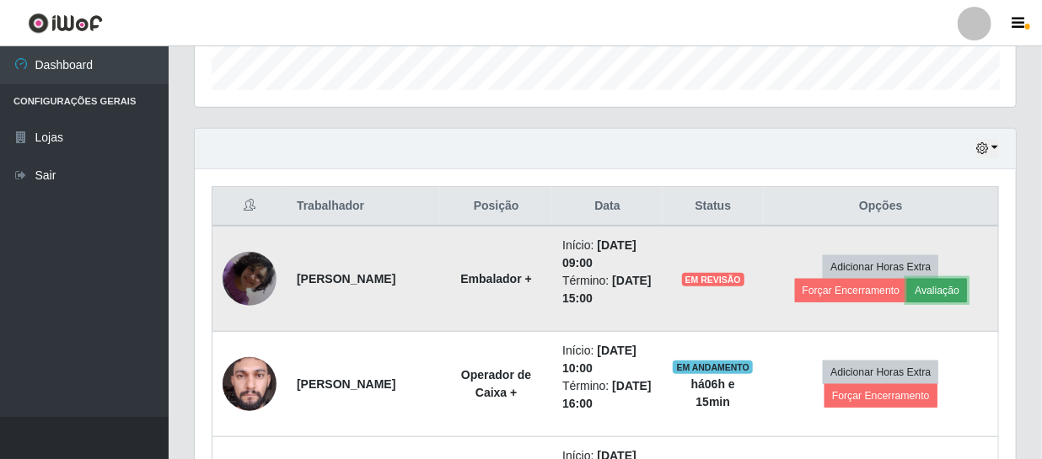
click at [947, 290] on button "Avaliação" at bounding box center [937, 291] width 60 height 24
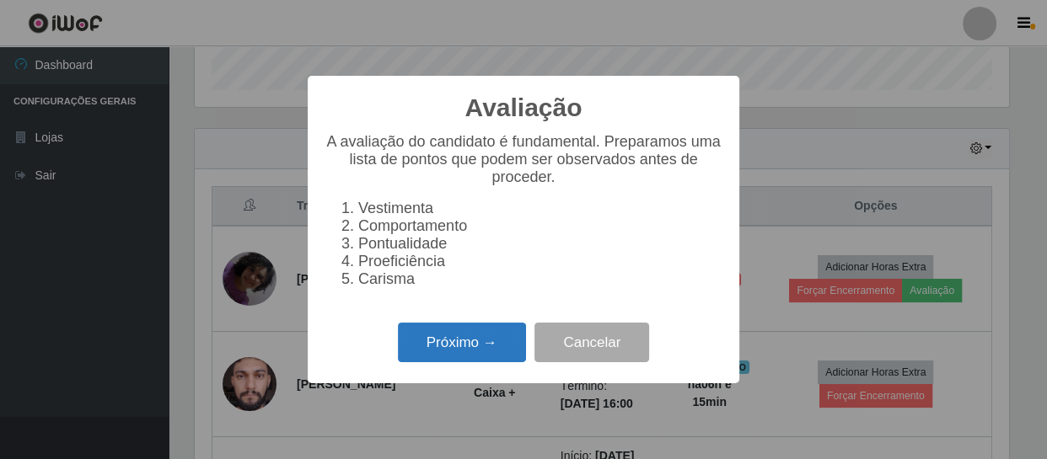
click at [463, 350] on button "Próximo →" at bounding box center [462, 343] width 128 height 40
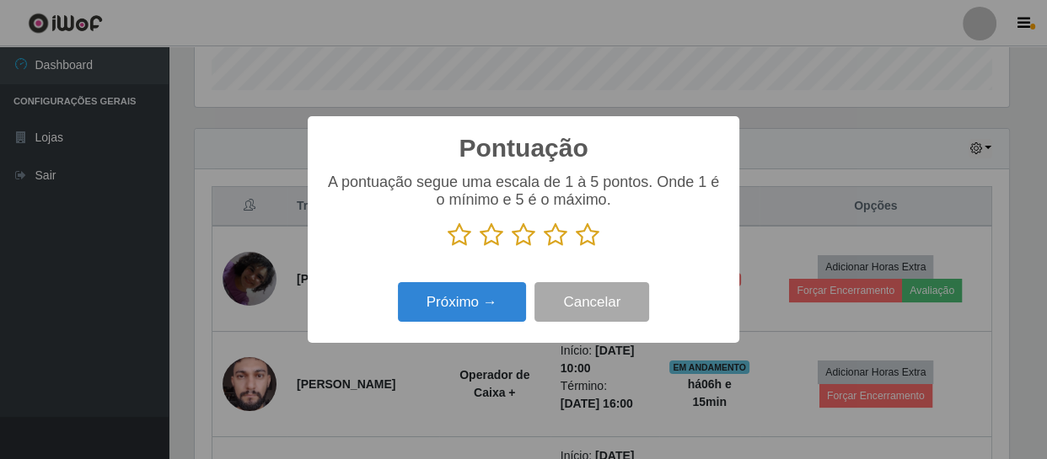
drag, startPoint x: 585, startPoint y: 235, endPoint x: 562, endPoint y: 252, distance: 28.3
click at [586, 235] on icon at bounding box center [588, 234] width 24 height 25
click at [576, 248] on input "radio" at bounding box center [576, 248] width 0 height 0
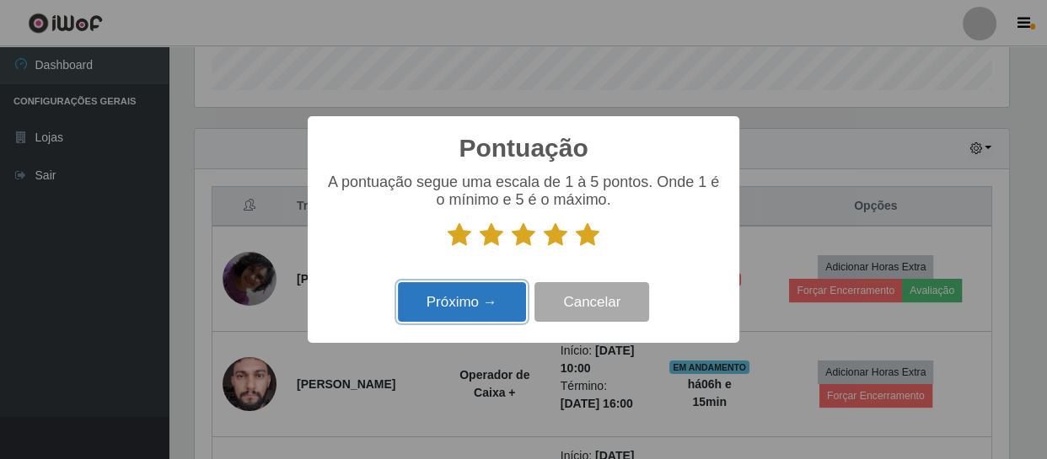
click at [492, 305] on button "Próximo →" at bounding box center [462, 302] width 128 height 40
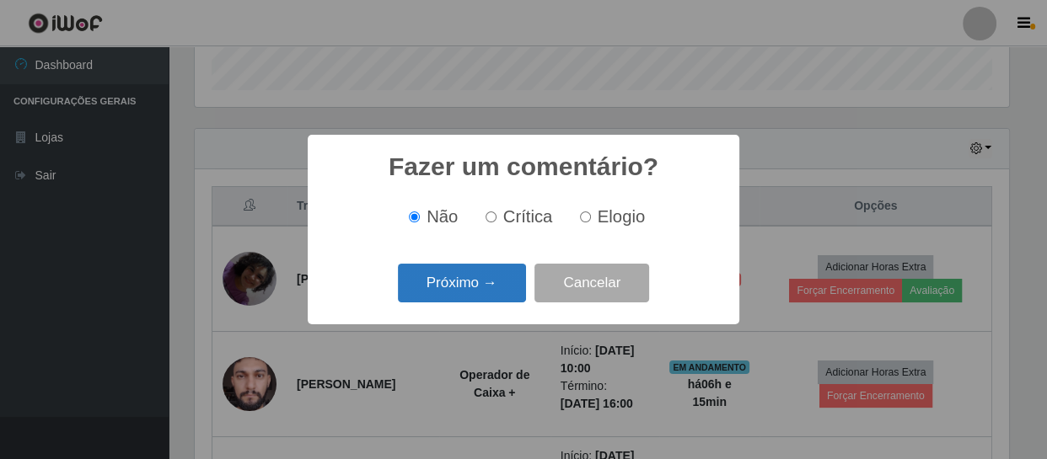
click at [490, 297] on button "Próximo →" at bounding box center [462, 284] width 128 height 40
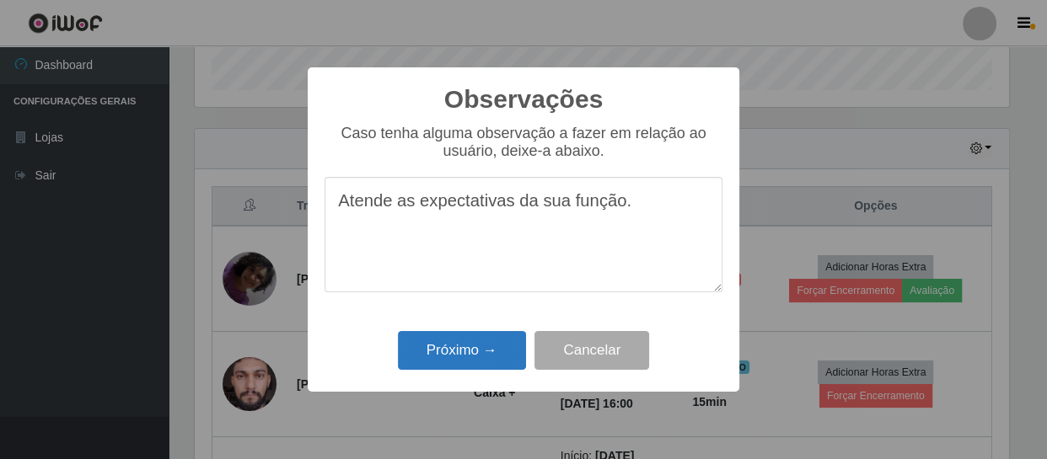
type textarea "Atende as expectativas da sua função."
click at [487, 354] on button "Próximo →" at bounding box center [462, 351] width 128 height 40
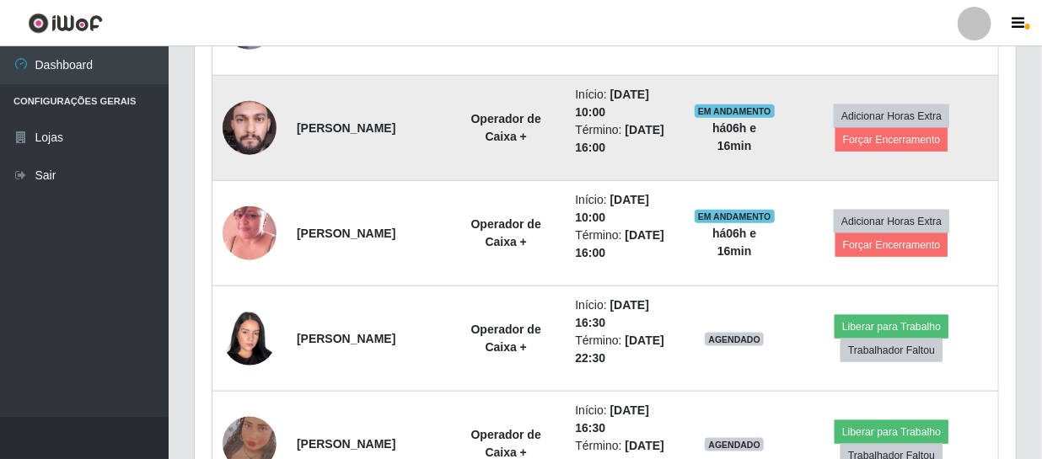
scroll to position [742, 0]
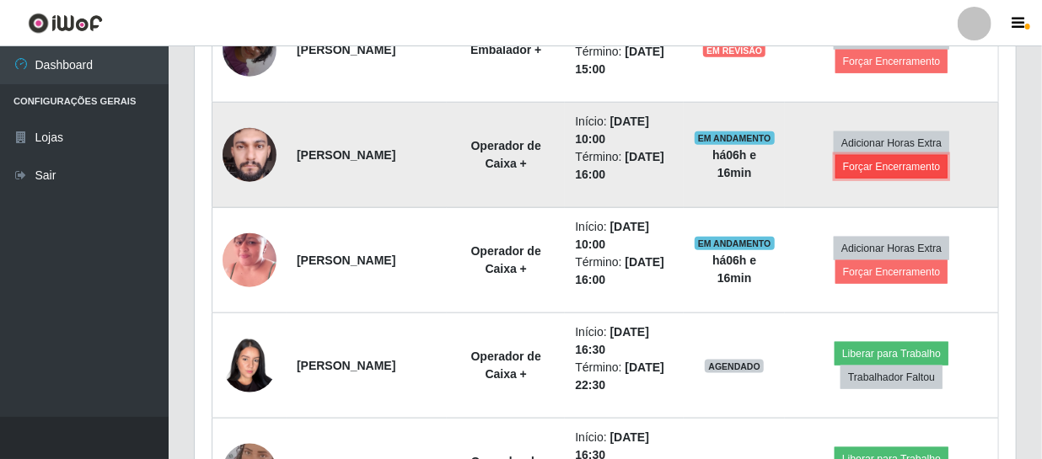
click at [886, 164] on button "Forçar Encerramento" at bounding box center [891, 167] width 113 height 24
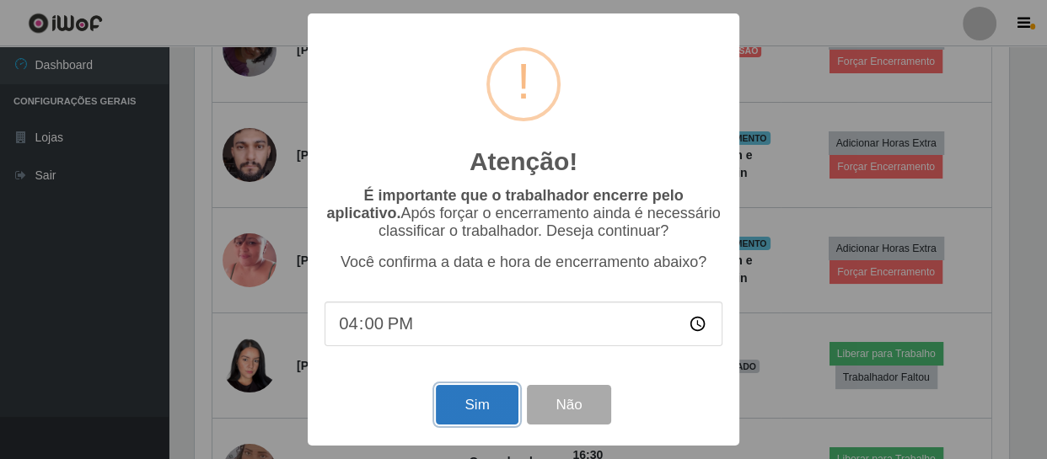
drag, startPoint x: 485, startPoint y: 415, endPoint x: 550, endPoint y: 364, distance: 82.3
click at [485, 414] on button "Sim" at bounding box center [477, 405] width 82 height 40
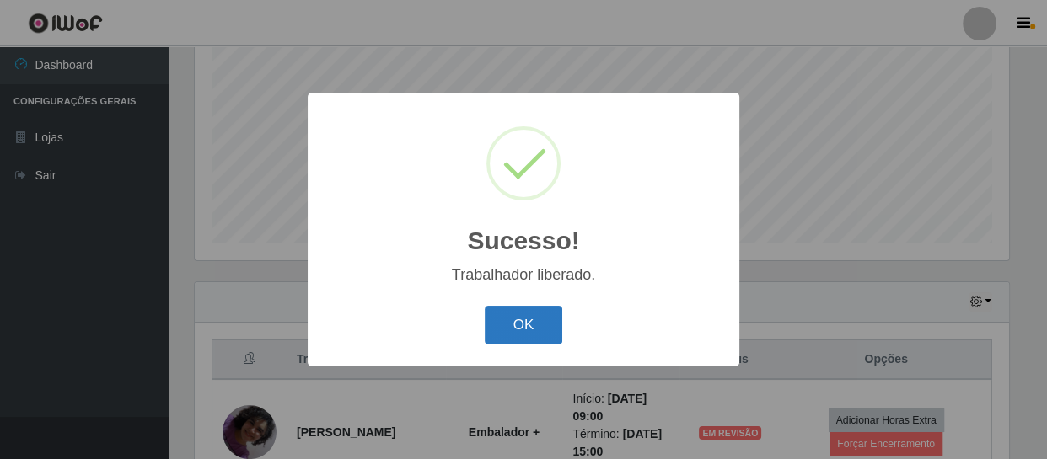
click at [533, 335] on button "OK" at bounding box center [524, 326] width 78 height 40
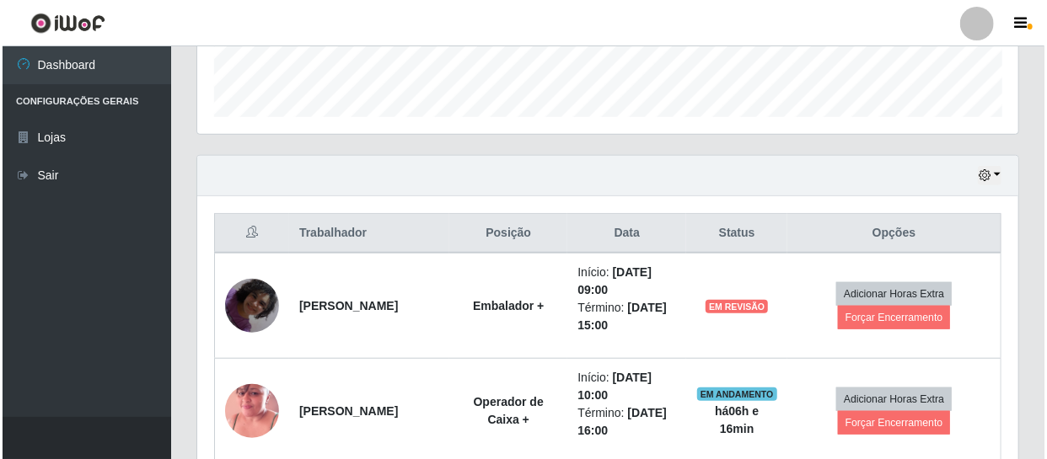
scroll to position [613, 0]
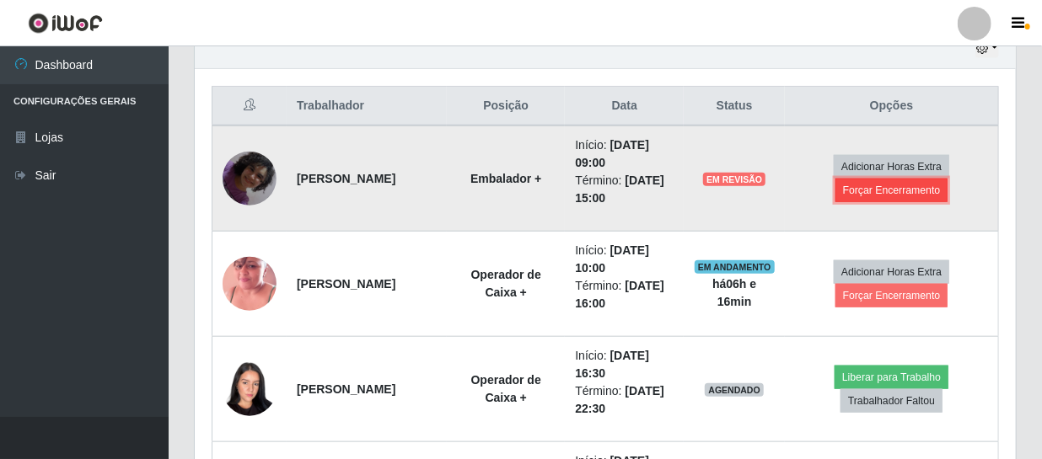
click at [867, 188] on button "Forçar Encerramento" at bounding box center [891, 191] width 113 height 24
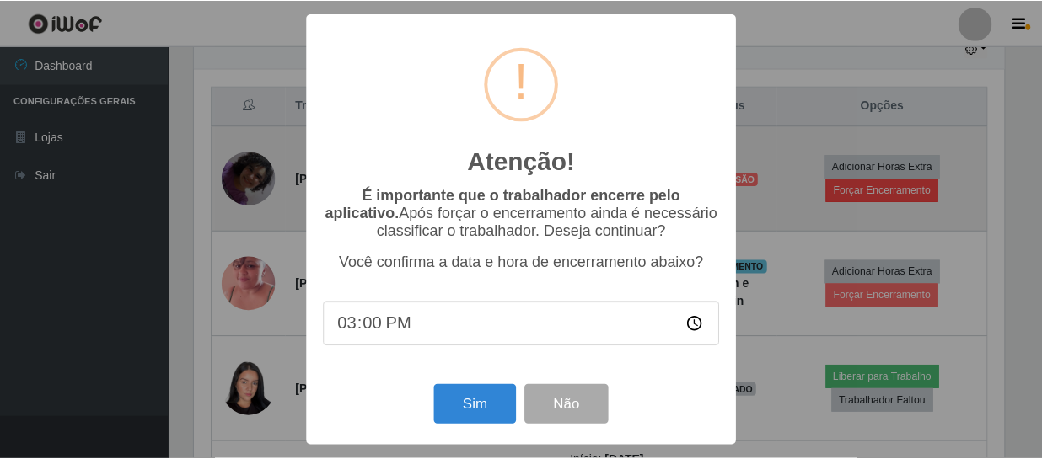
scroll to position [350, 813]
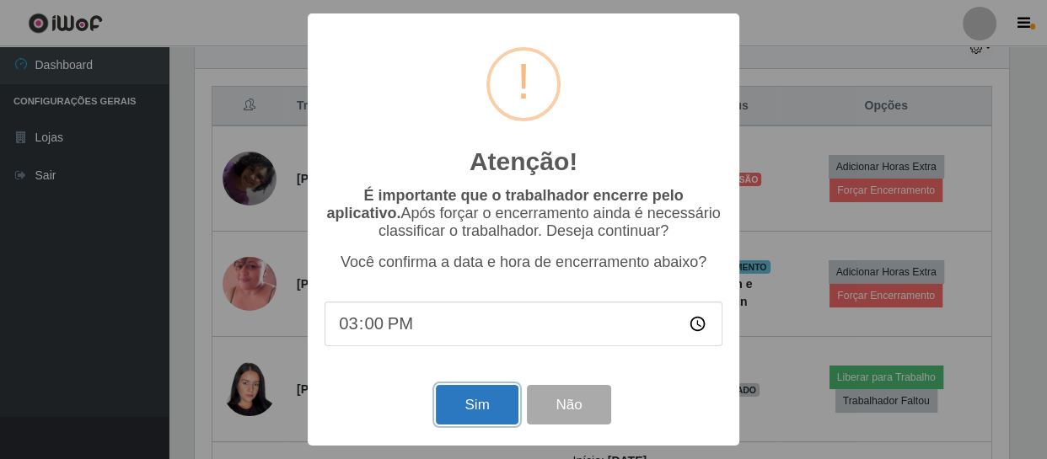
click at [464, 403] on button "Sim" at bounding box center [477, 405] width 82 height 40
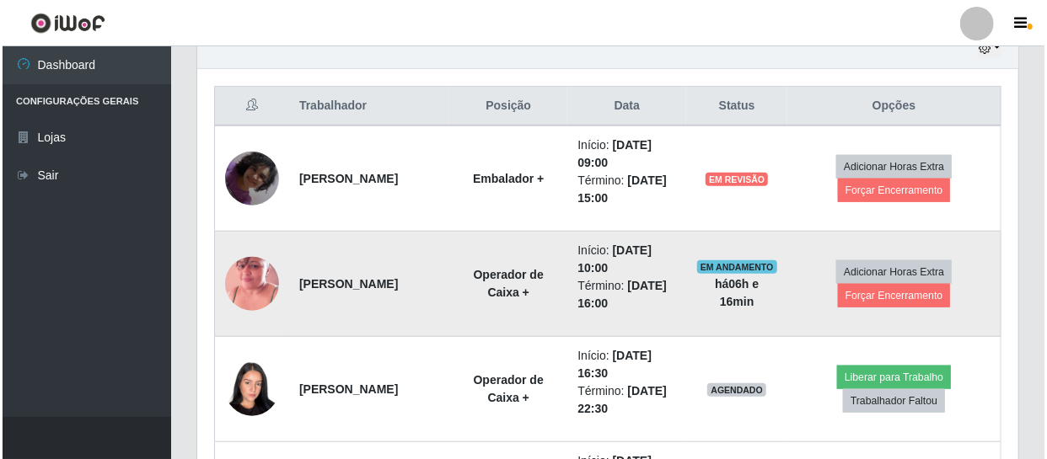
scroll to position [359, 0]
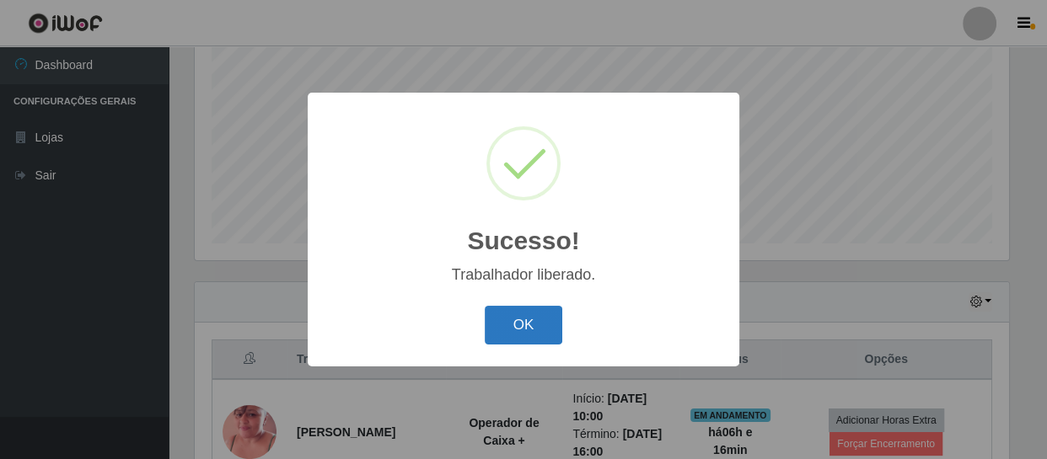
click at [533, 324] on button "OK" at bounding box center [524, 326] width 78 height 40
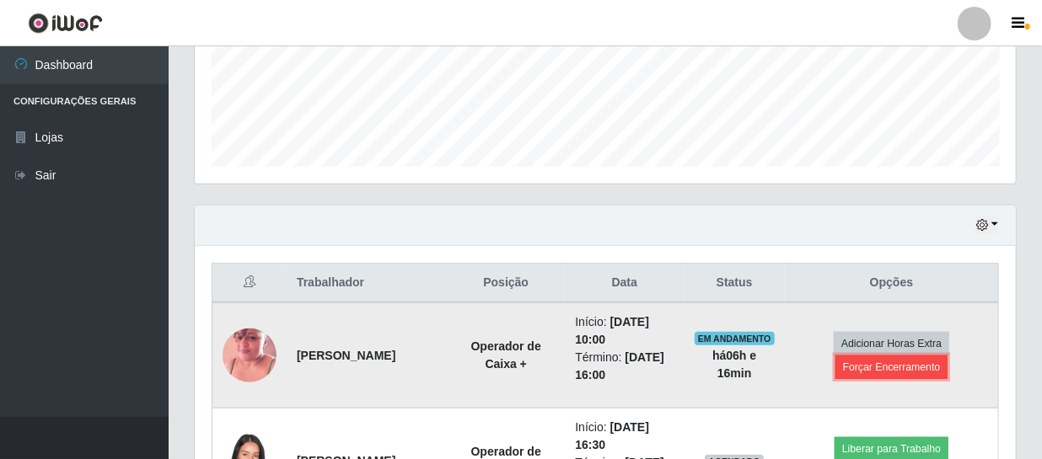
click at [867, 362] on button "Forçar Encerramento" at bounding box center [891, 368] width 113 height 24
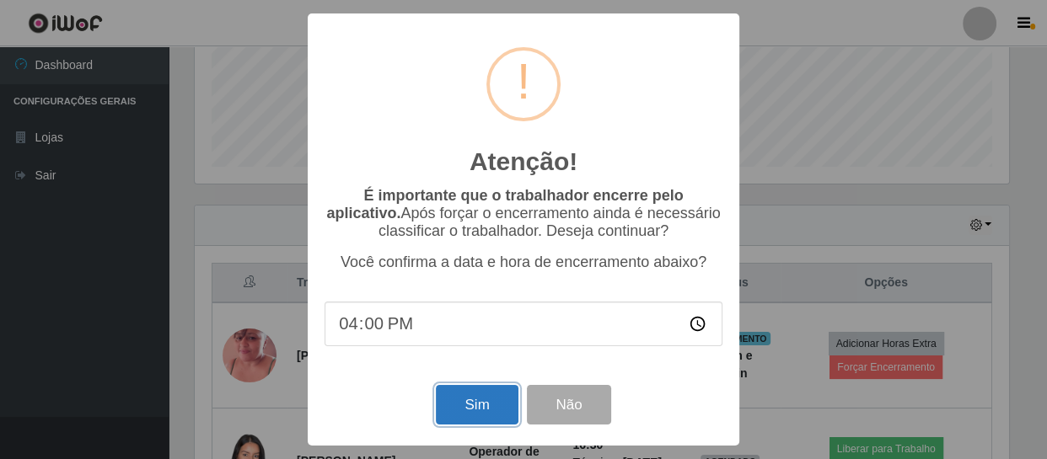
click at [493, 416] on button "Sim" at bounding box center [477, 405] width 82 height 40
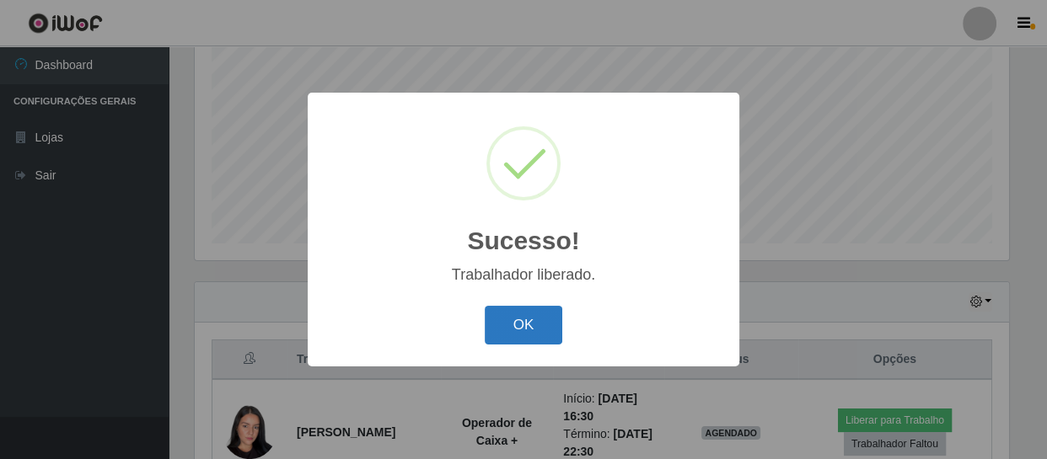
click at [539, 340] on button "OK" at bounding box center [524, 326] width 78 height 40
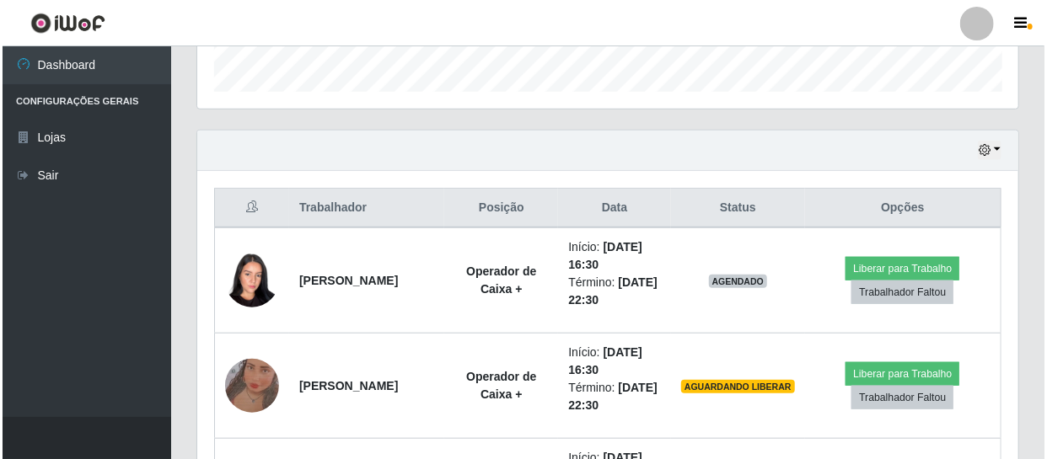
scroll to position [512, 0]
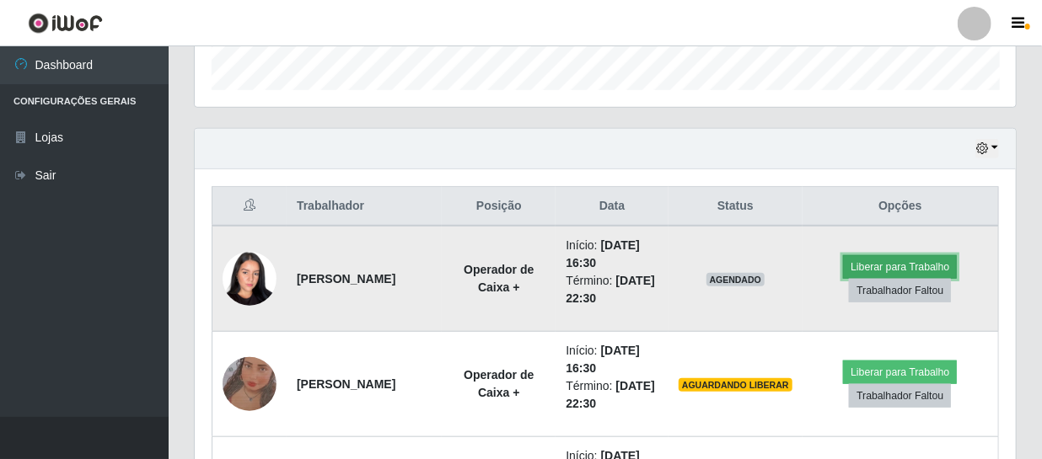
click at [859, 261] on button "Liberar para Trabalho" at bounding box center [900, 267] width 114 height 24
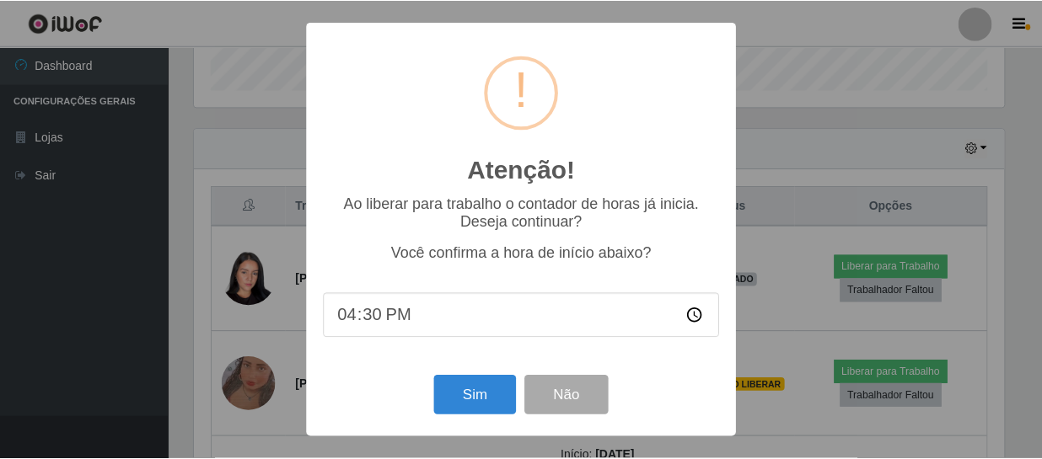
scroll to position [350, 813]
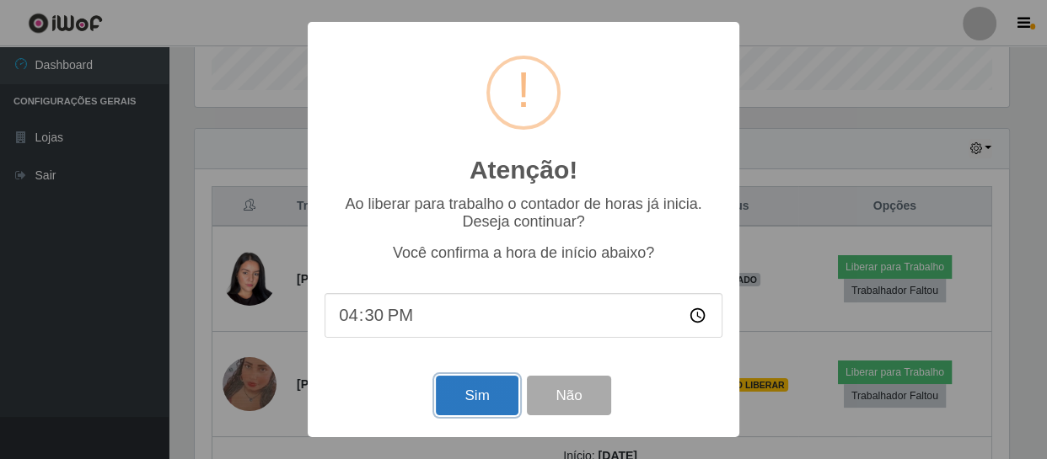
click at [458, 399] on button "Sim" at bounding box center [477, 396] width 82 height 40
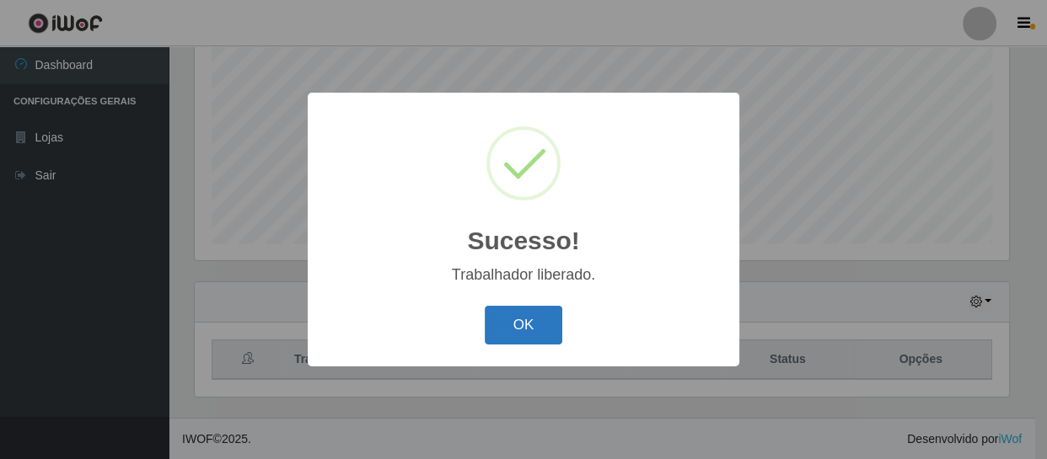
click at [523, 314] on button "OK" at bounding box center [524, 326] width 78 height 40
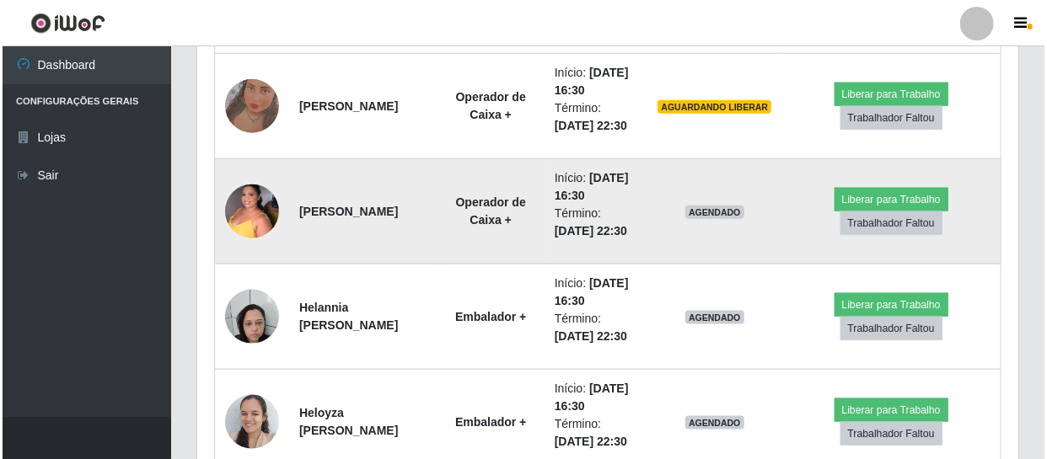
scroll to position [818, 0]
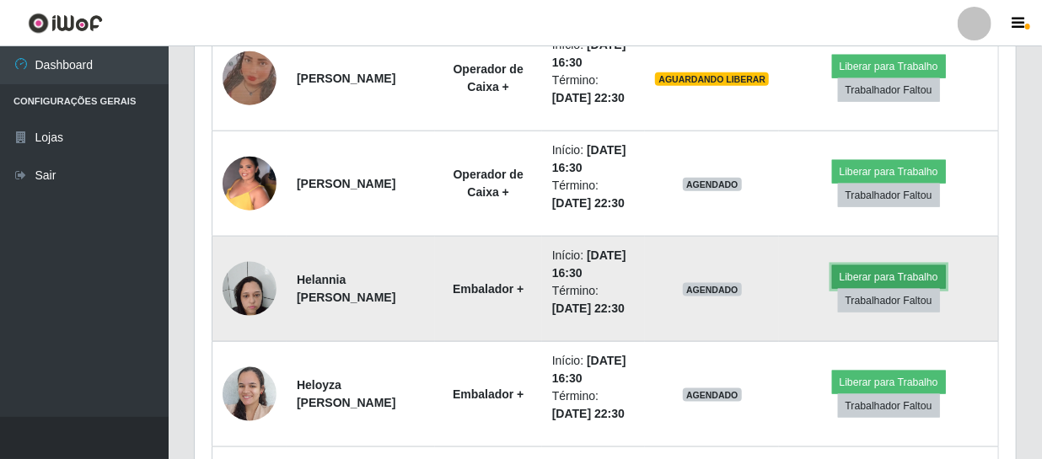
click at [892, 276] on button "Liberar para Trabalho" at bounding box center [889, 277] width 114 height 24
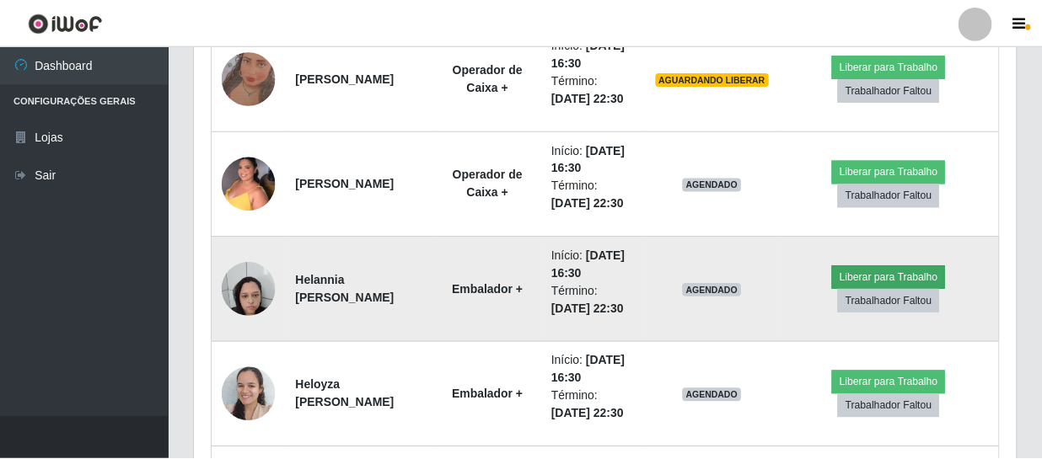
scroll to position [350, 813]
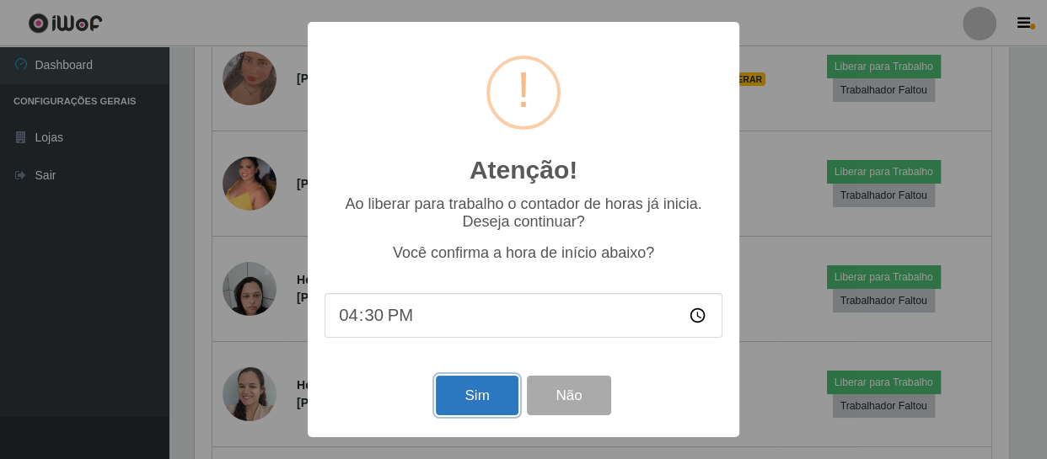
click at [461, 389] on button "Sim" at bounding box center [477, 396] width 82 height 40
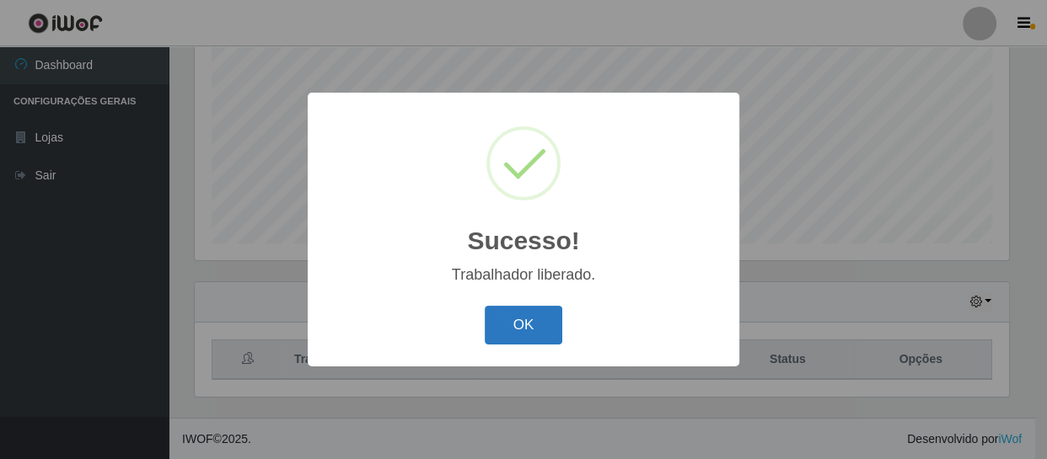
click at [512, 329] on button "OK" at bounding box center [524, 326] width 78 height 40
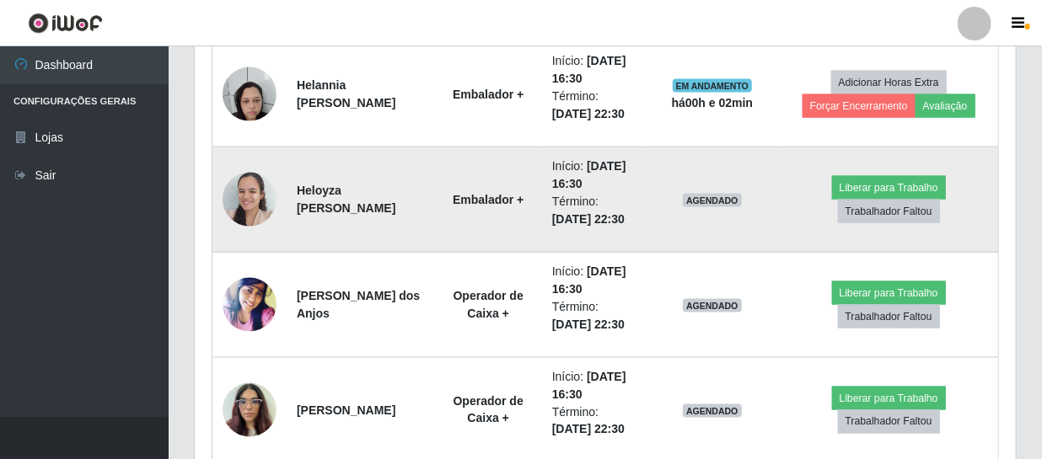
scroll to position [1048, 0]
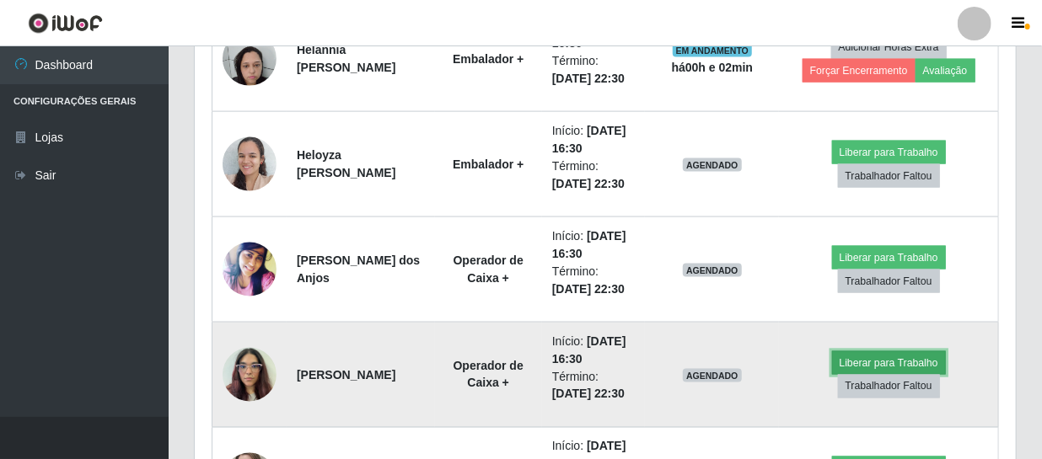
click at [854, 360] on button "Liberar para Trabalho" at bounding box center [889, 363] width 114 height 24
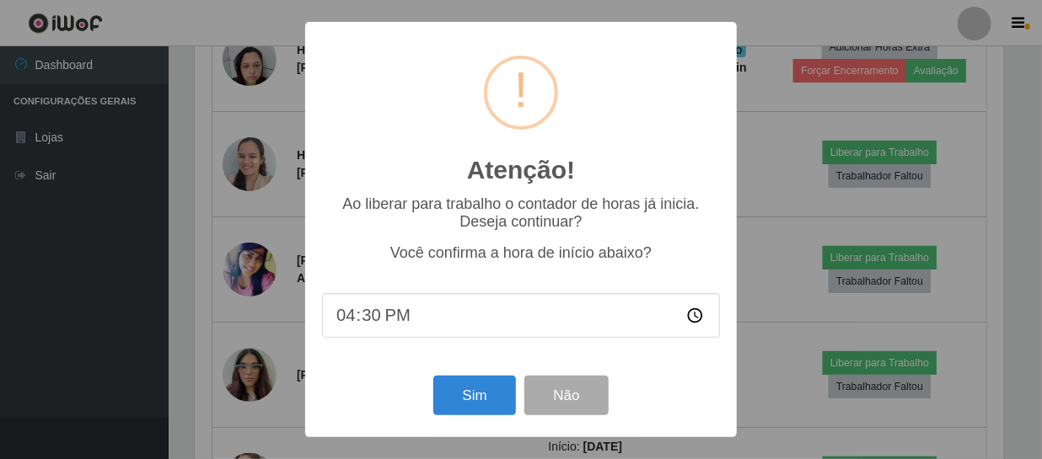
scroll to position [350, 813]
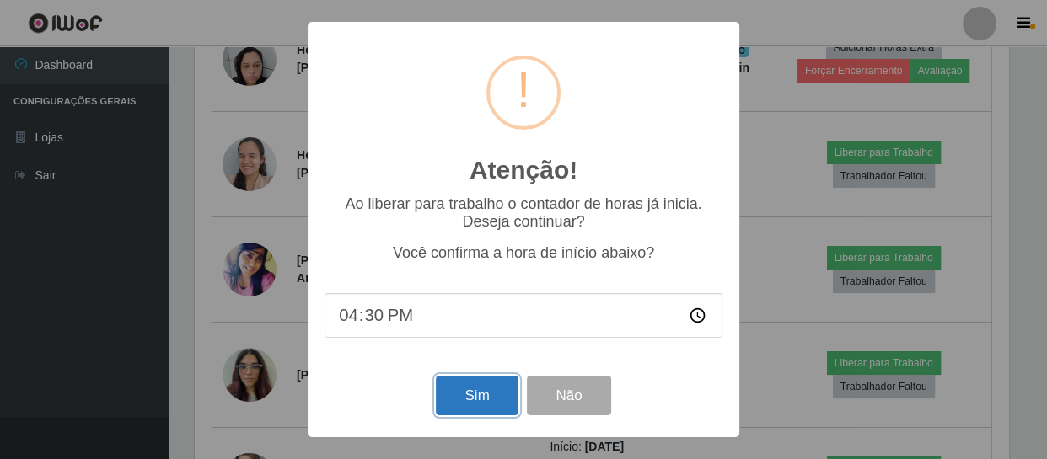
click at [483, 400] on button "Sim" at bounding box center [477, 396] width 82 height 40
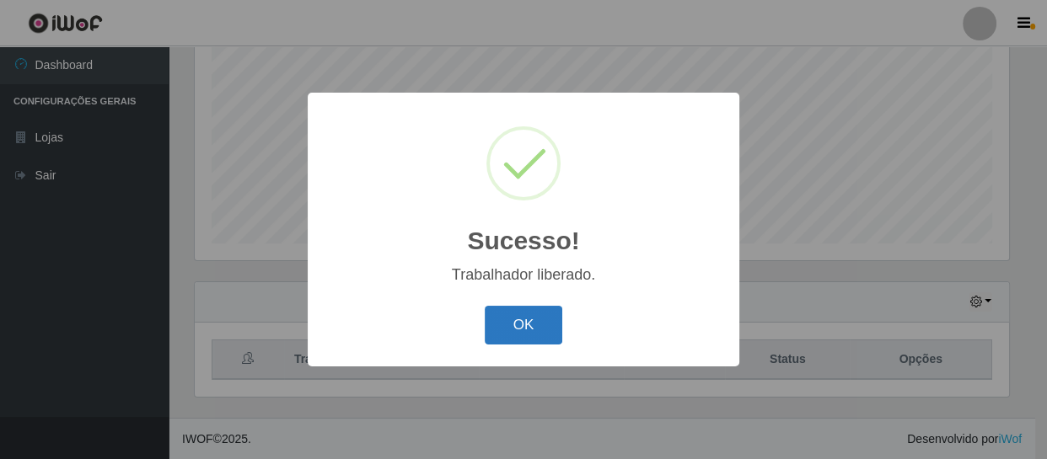
click at [539, 330] on button "OK" at bounding box center [524, 326] width 78 height 40
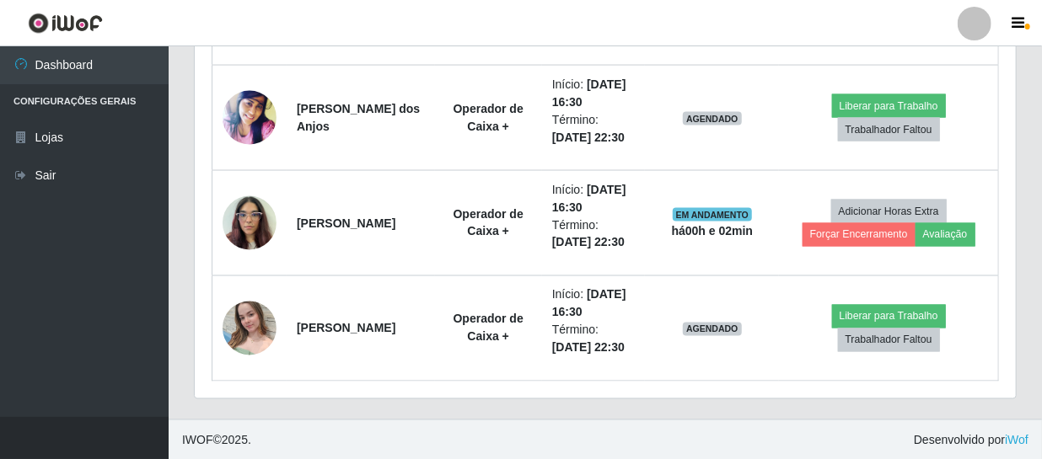
scroll to position [1201, 0]
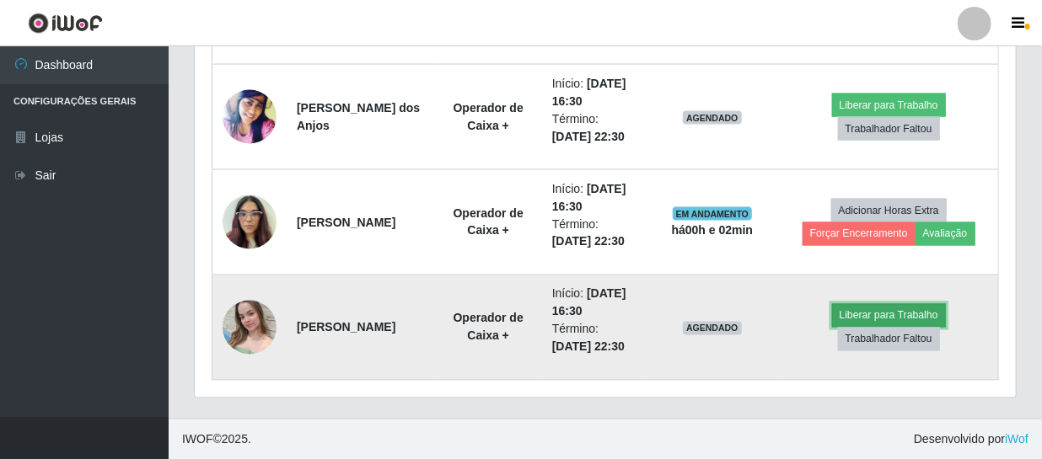
click at [854, 318] on button "Liberar para Trabalho" at bounding box center [889, 316] width 114 height 24
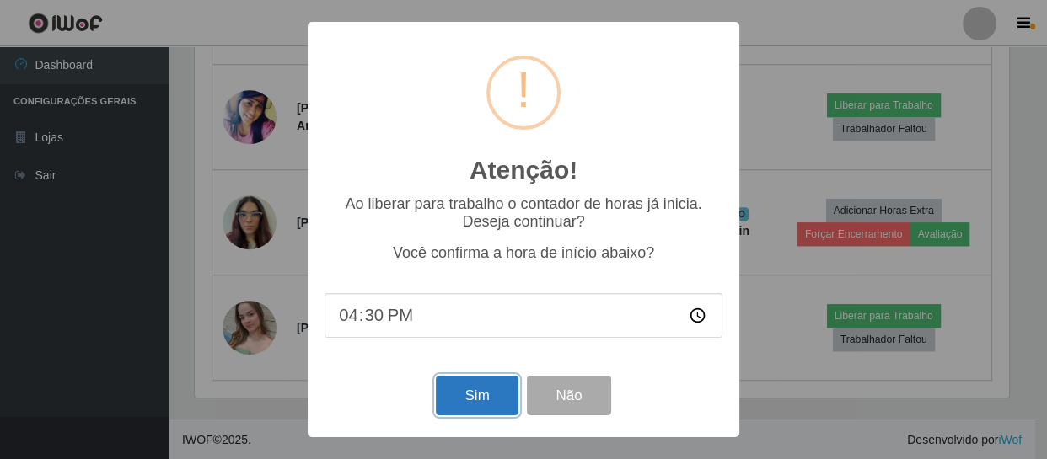
click at [503, 396] on button "Sim" at bounding box center [477, 396] width 82 height 40
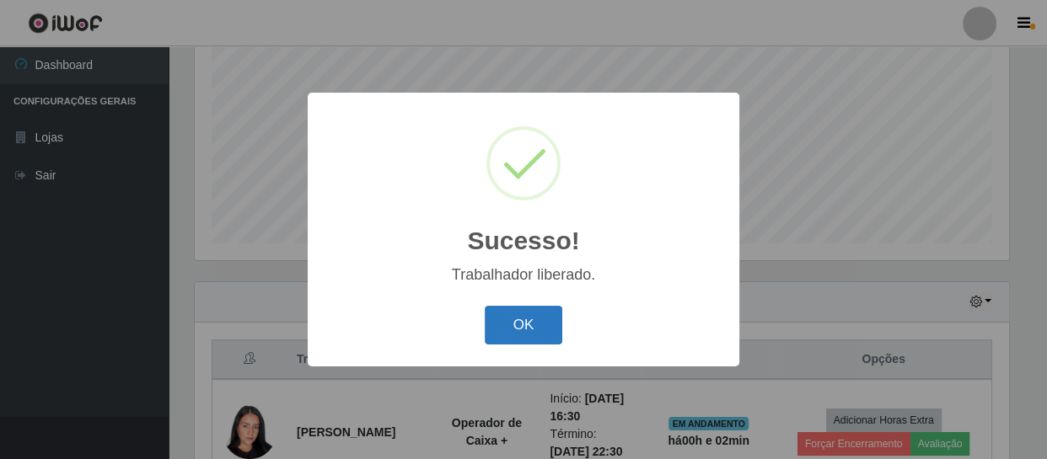
click at [552, 326] on button "OK" at bounding box center [524, 326] width 78 height 40
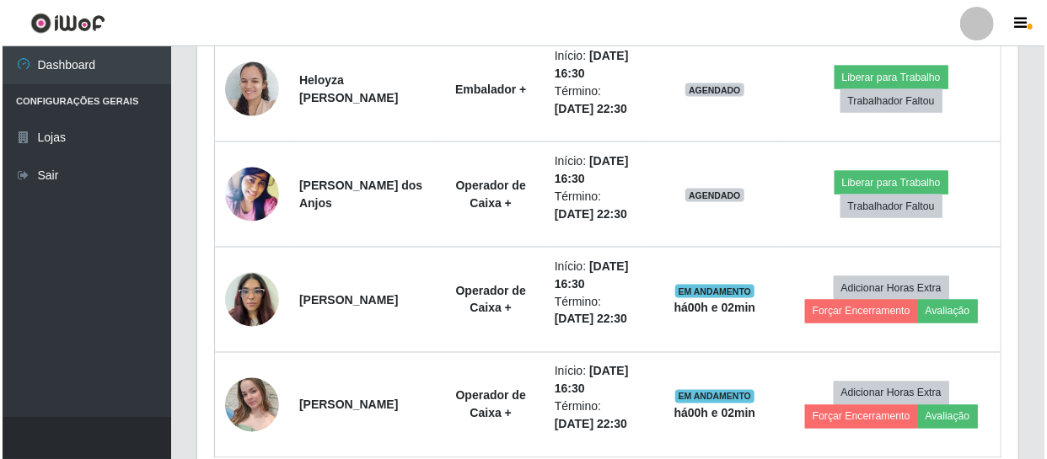
scroll to position [1125, 0]
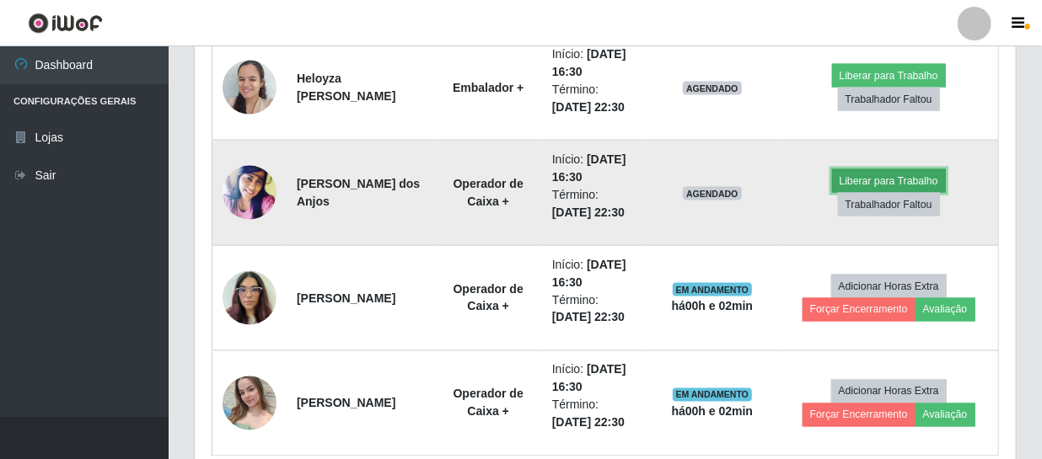
click at [881, 174] on button "Liberar para Trabalho" at bounding box center [889, 181] width 114 height 24
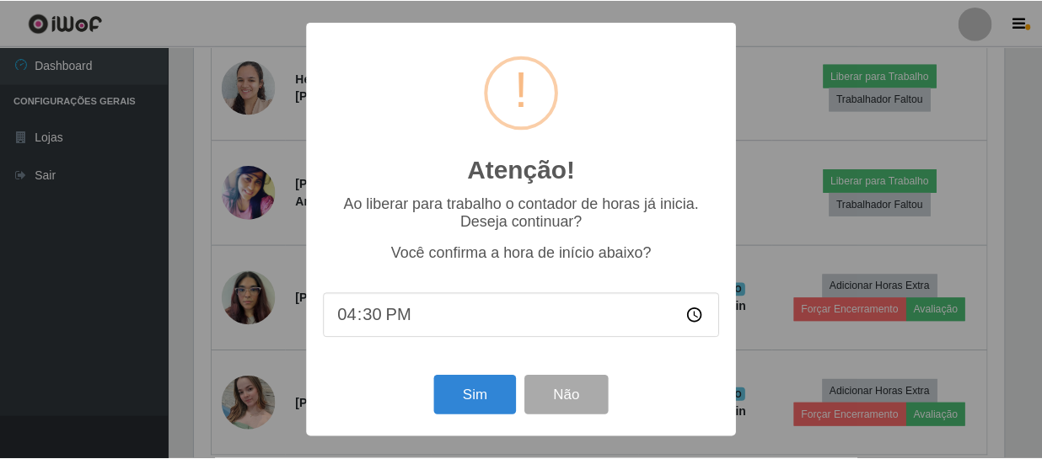
scroll to position [350, 813]
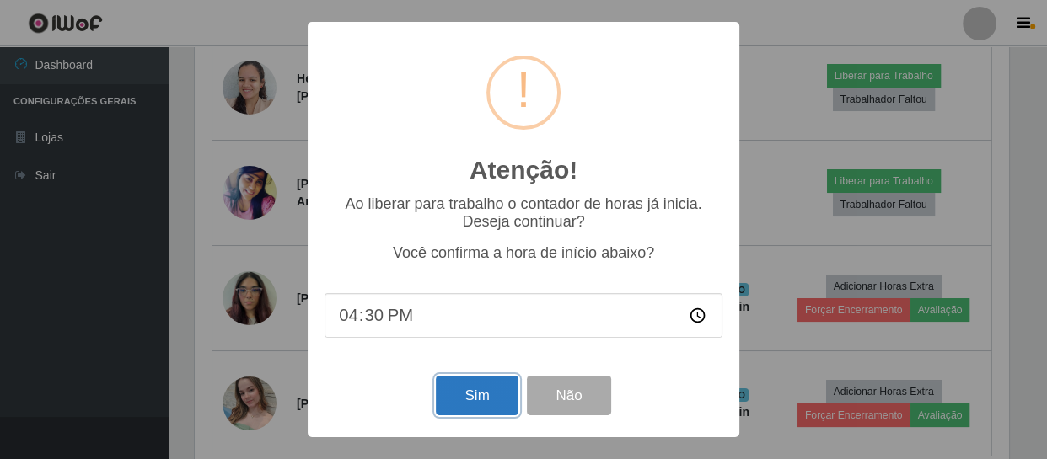
click at [462, 394] on button "Sim" at bounding box center [477, 396] width 82 height 40
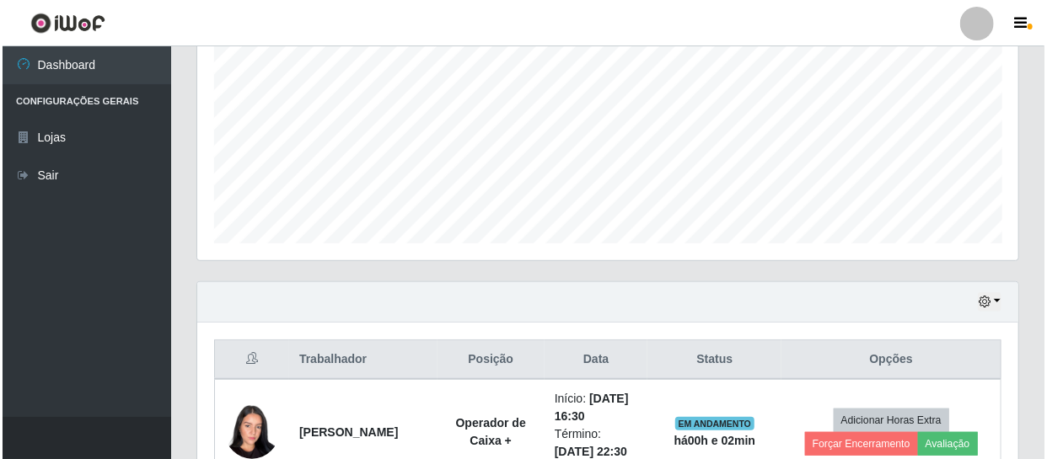
scroll to position [842400, 841935]
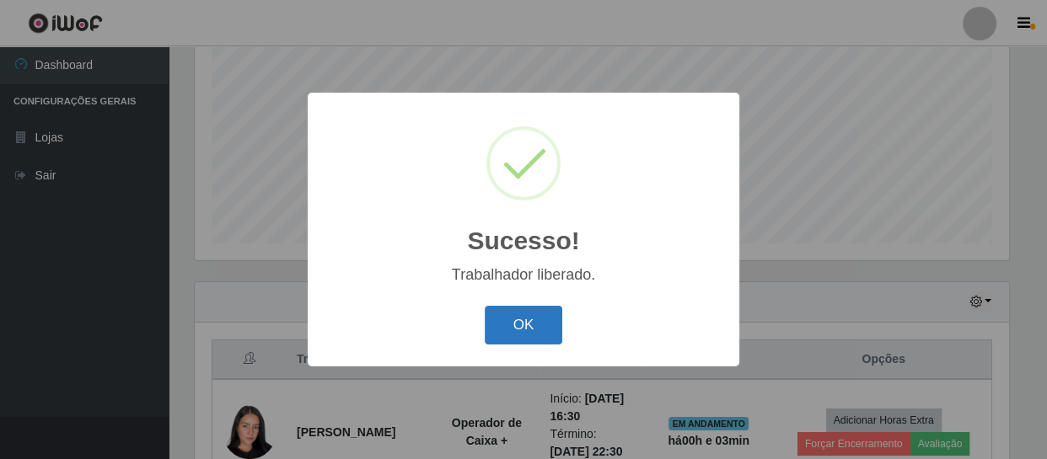
click at [520, 328] on button "OK" at bounding box center [524, 326] width 78 height 40
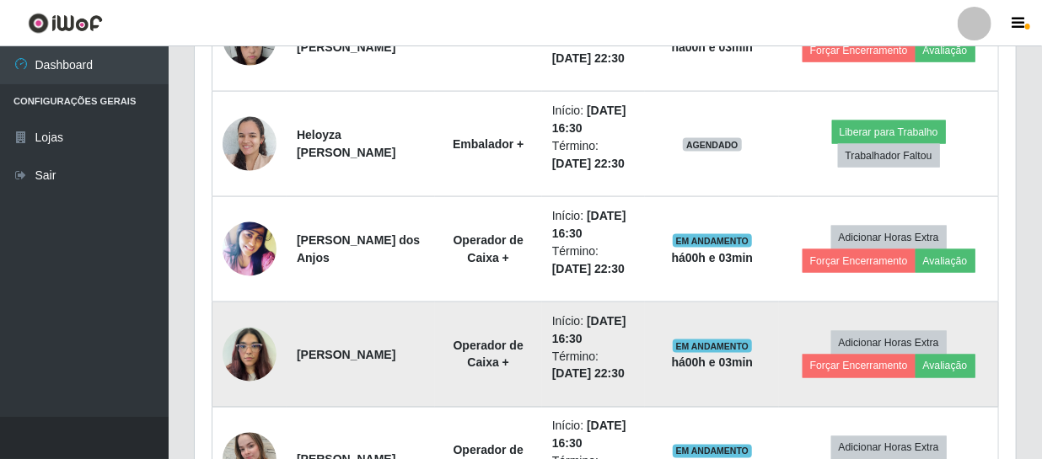
scroll to position [1048, 0]
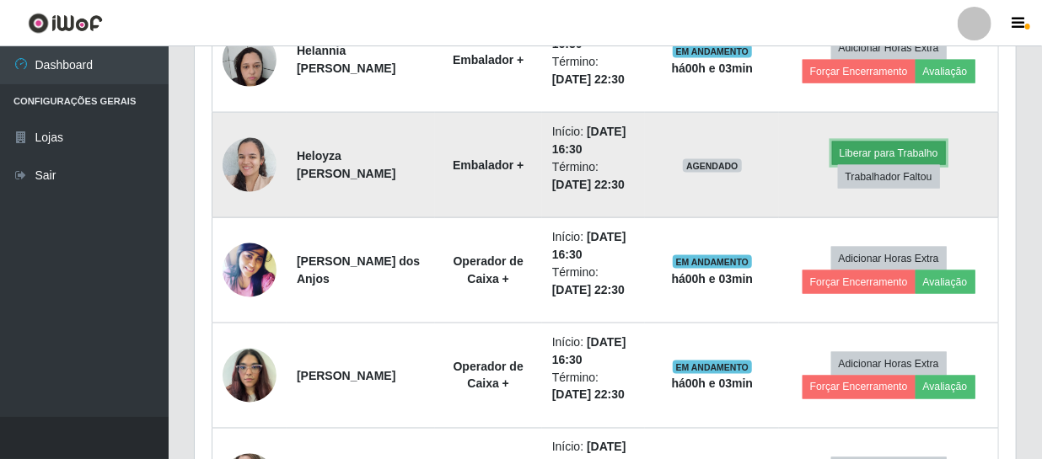
click at [892, 146] on button "Liberar para Trabalho" at bounding box center [889, 154] width 114 height 24
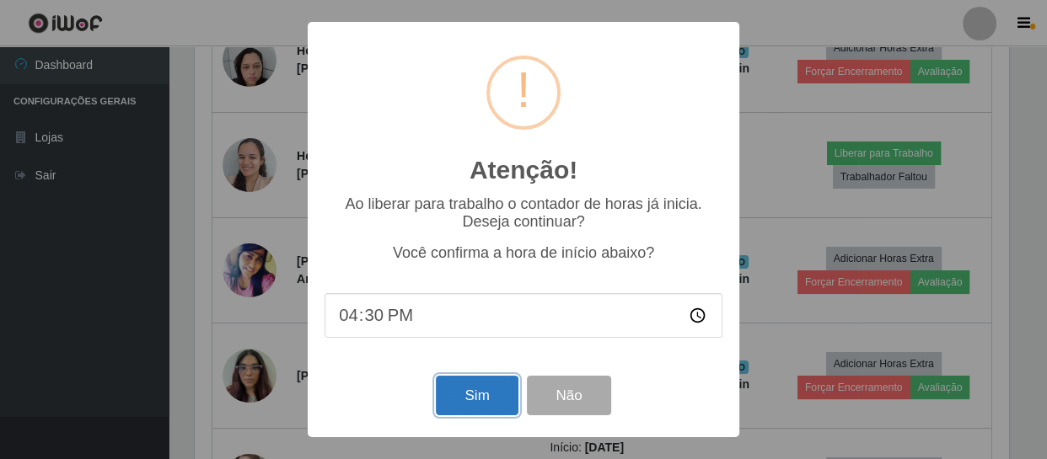
click at [464, 391] on button "Sim" at bounding box center [477, 396] width 82 height 40
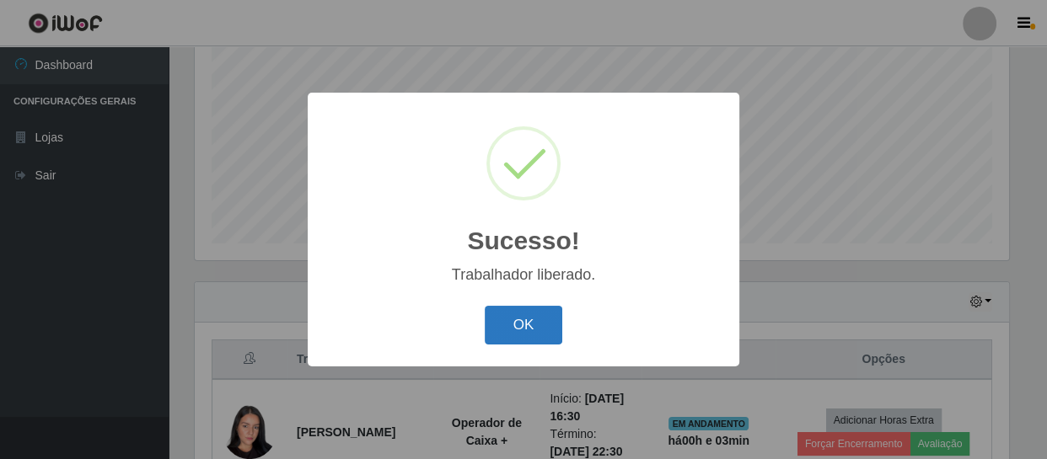
click at [541, 327] on button "OK" at bounding box center [524, 326] width 78 height 40
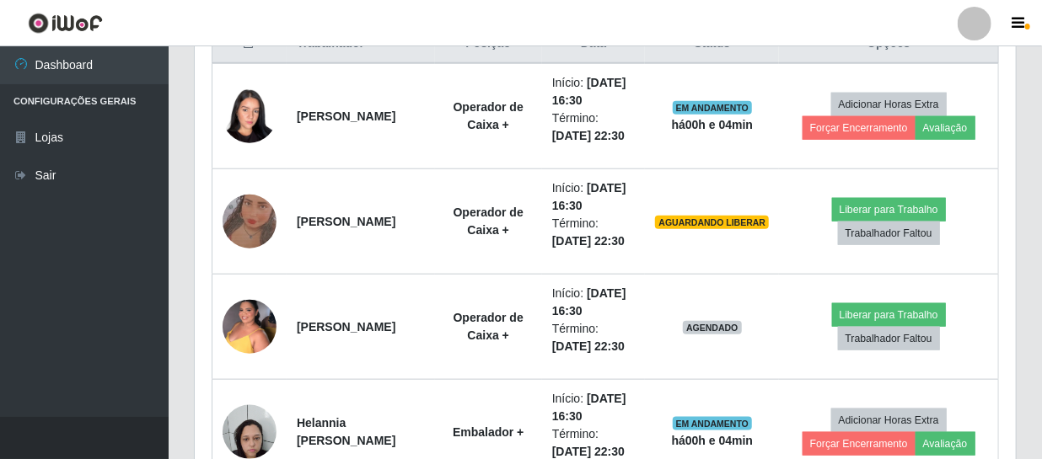
scroll to position [665, 0]
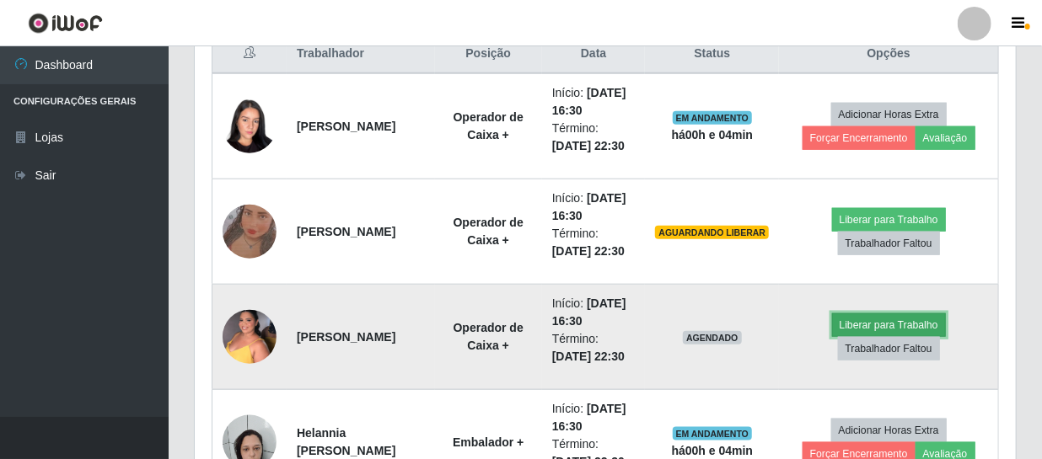
click at [910, 329] on button "Liberar para Trabalho" at bounding box center [889, 326] width 114 height 24
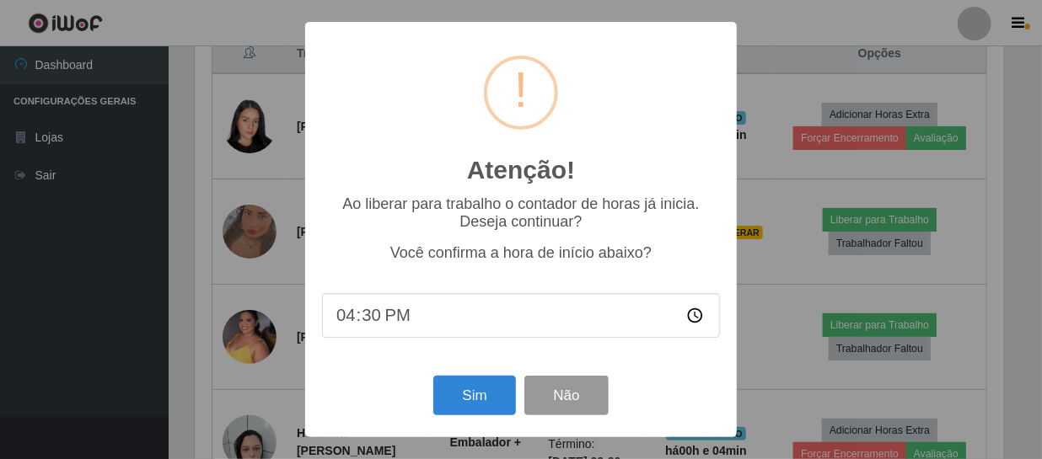
scroll to position [350, 813]
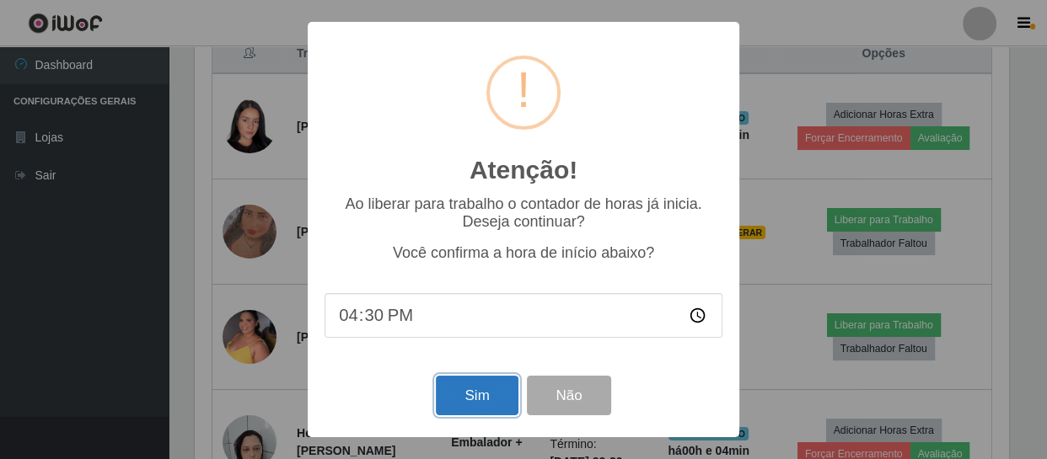
click at [471, 401] on button "Sim" at bounding box center [477, 396] width 82 height 40
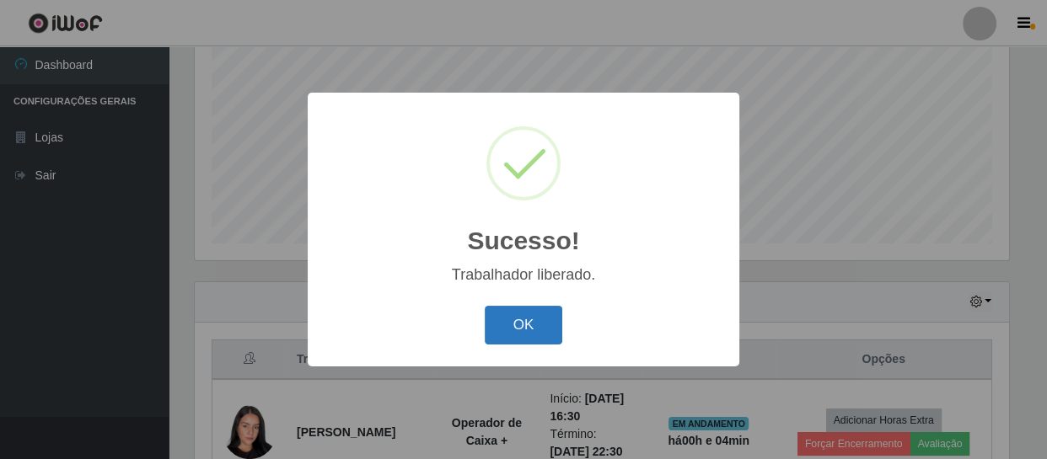
click at [523, 320] on button "OK" at bounding box center [524, 326] width 78 height 40
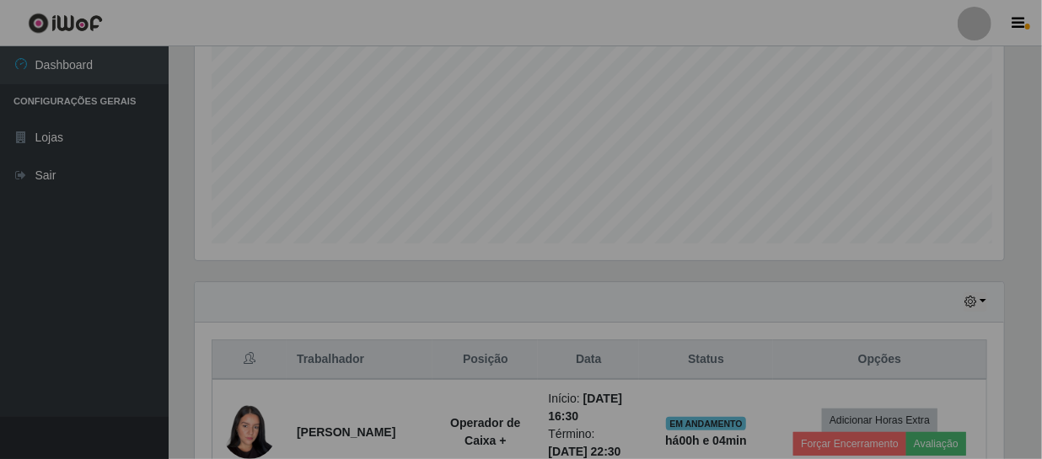
scroll to position [350, 821]
